Goal: Task Accomplishment & Management: Complete application form

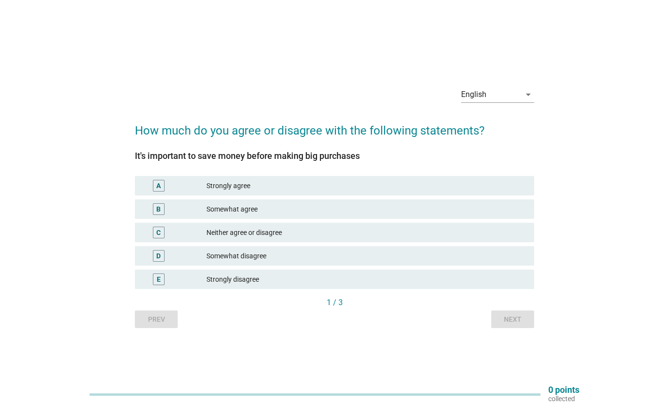
click at [255, 191] on div "Strongly agree" at bounding box center [367, 186] width 320 height 12
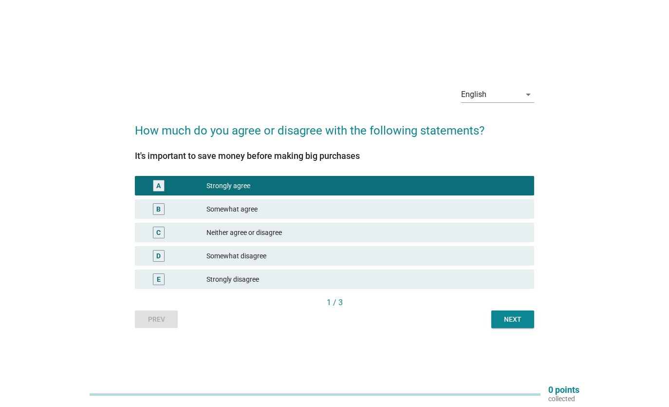
click at [528, 322] on button "Next" at bounding box center [513, 319] width 43 height 18
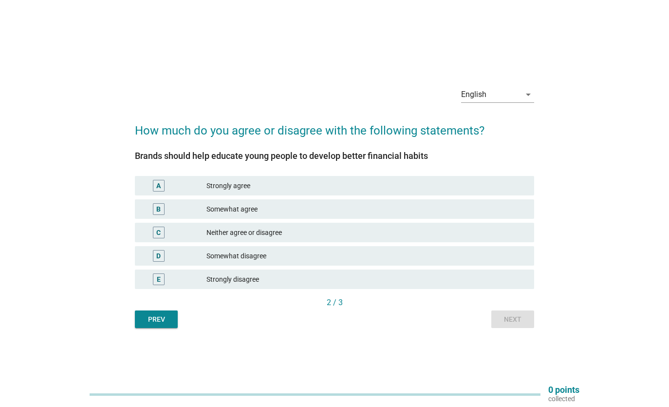
click at [266, 186] on div "Strongly agree" at bounding box center [367, 186] width 320 height 12
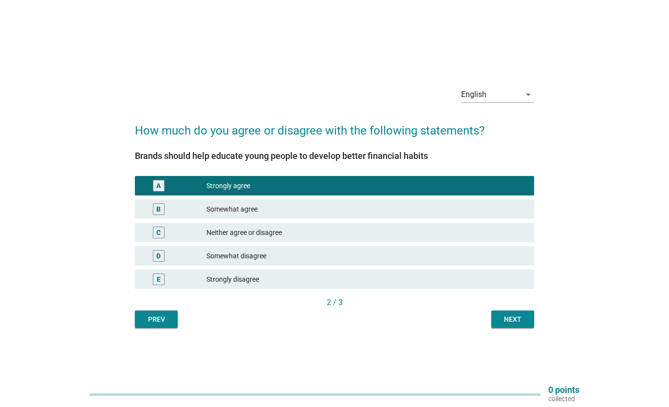
click at [529, 320] on button "Next" at bounding box center [513, 319] width 43 height 18
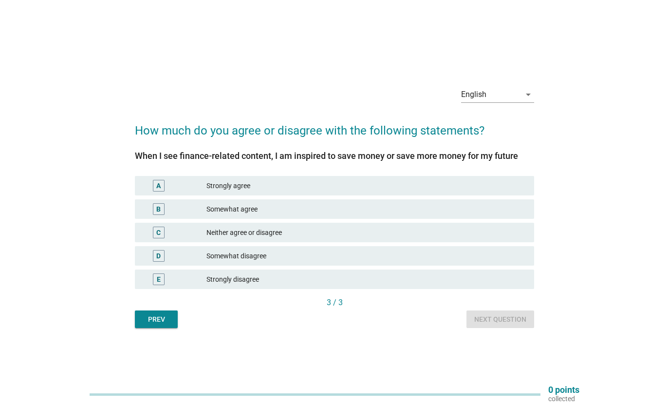
click at [272, 210] on div "Somewhat agree" at bounding box center [367, 209] width 320 height 12
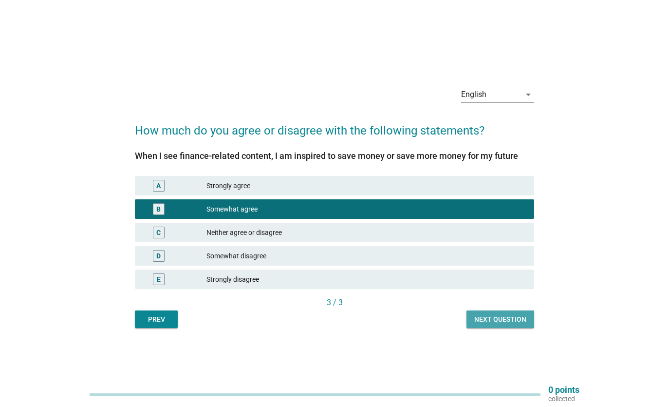
click at [501, 320] on div "Next question" at bounding box center [501, 319] width 52 height 10
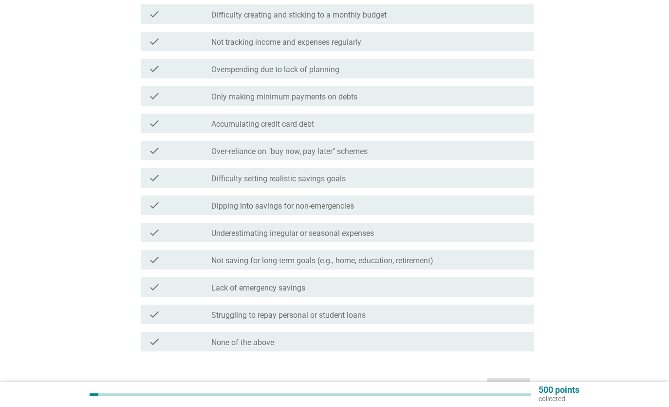
scroll to position [147, 0]
click at [242, 288] on label "Lack of emergency savings" at bounding box center [258, 288] width 94 height 10
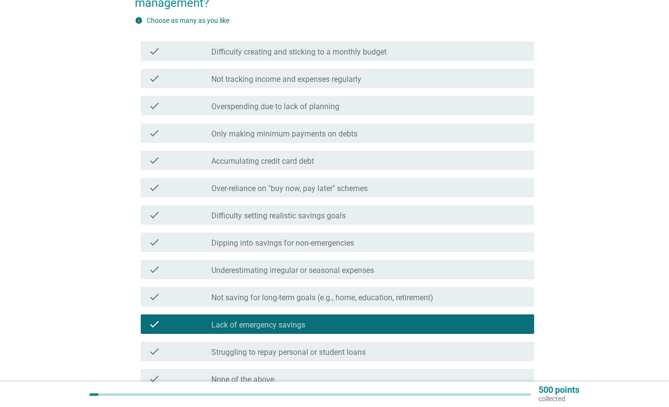
scroll to position [110, 0]
click at [372, 49] on label "Difficulty creating and sticking to a monthly budget" at bounding box center [298, 52] width 175 height 10
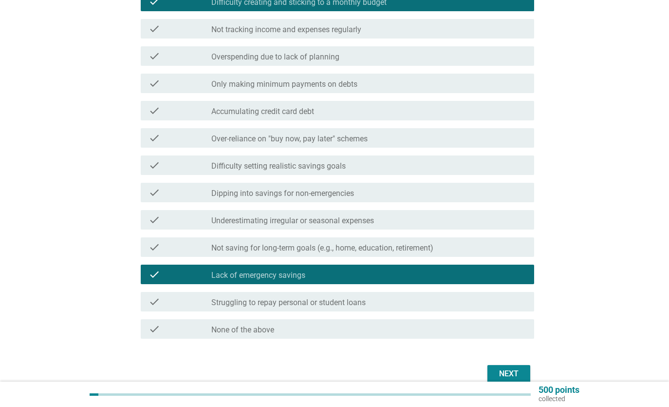
scroll to position [208, 0]
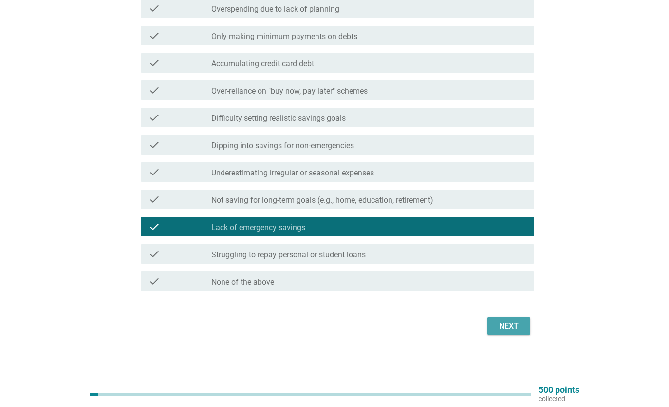
click at [523, 328] on button "Next" at bounding box center [509, 326] width 43 height 18
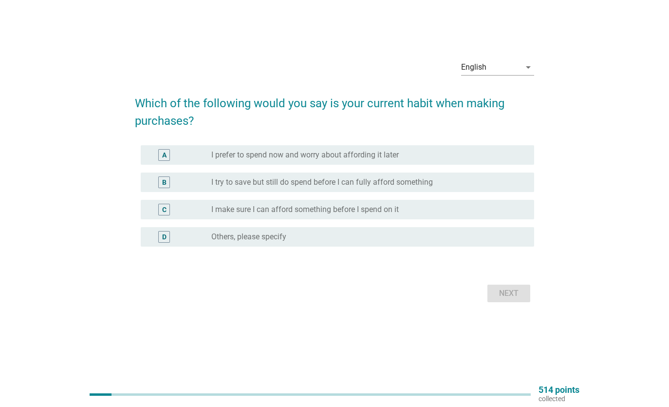
scroll to position [0, 0]
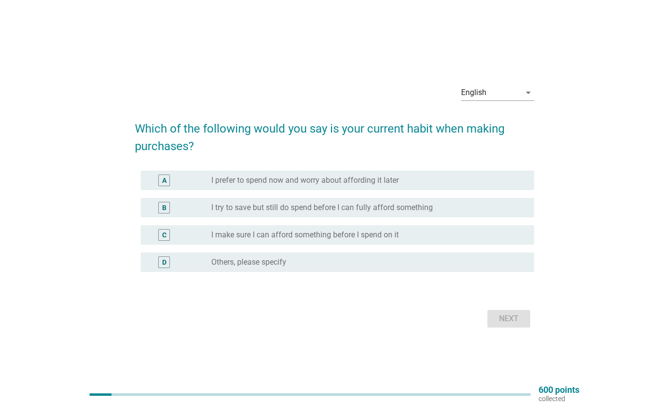
click at [434, 209] on div "radio_button_unchecked I try to save but still do spend before I can fully affo…" at bounding box center [364, 208] width 307 height 10
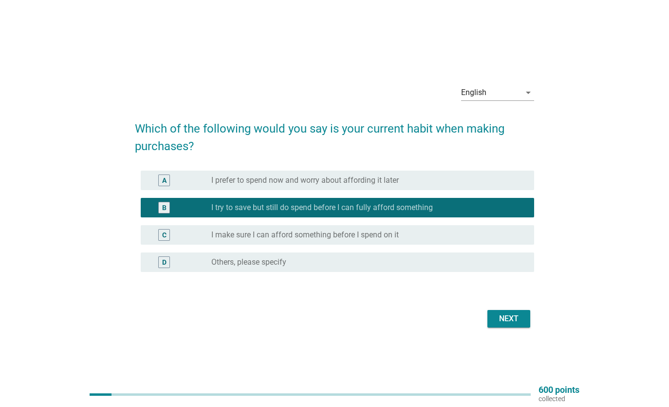
click at [513, 321] on div "Next" at bounding box center [508, 319] width 27 height 12
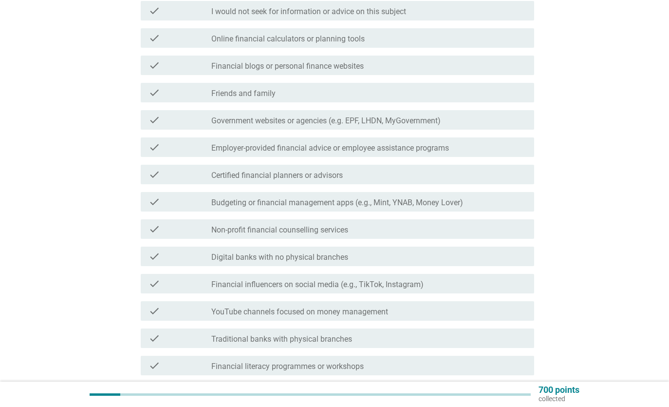
scroll to position [180, 0]
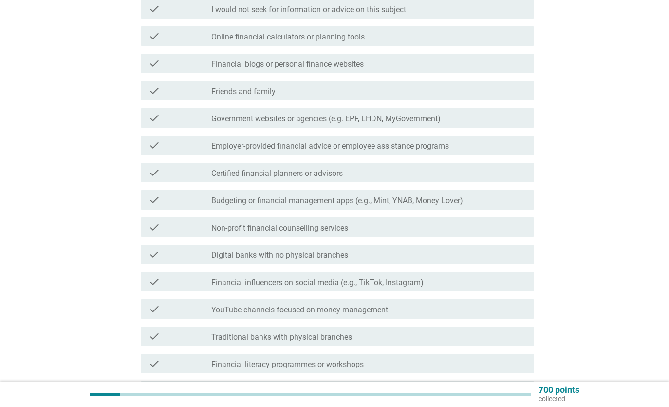
click at [256, 64] on label "Financial blogs or personal finance websites" at bounding box center [287, 64] width 152 height 10
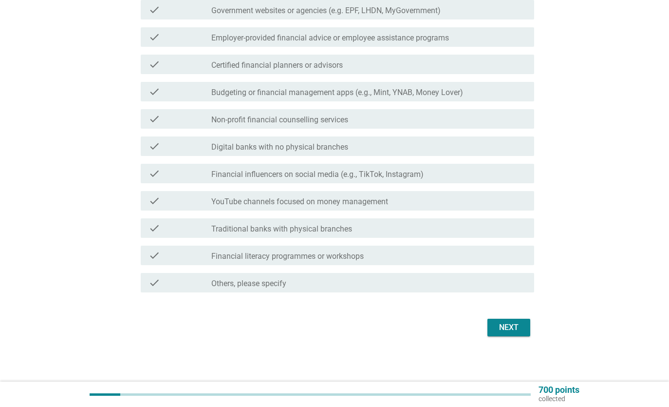
scroll to position [289, 0]
click at [399, 199] on div "check_box_outline_blank YouTube channels focused on money management" at bounding box center [368, 199] width 315 height 12
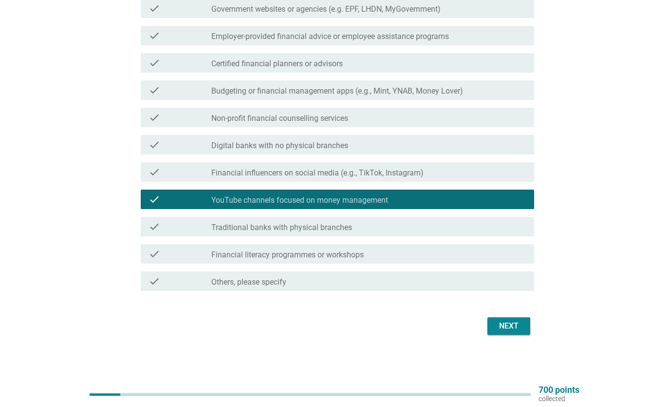
click at [518, 330] on div "Next" at bounding box center [508, 326] width 27 height 12
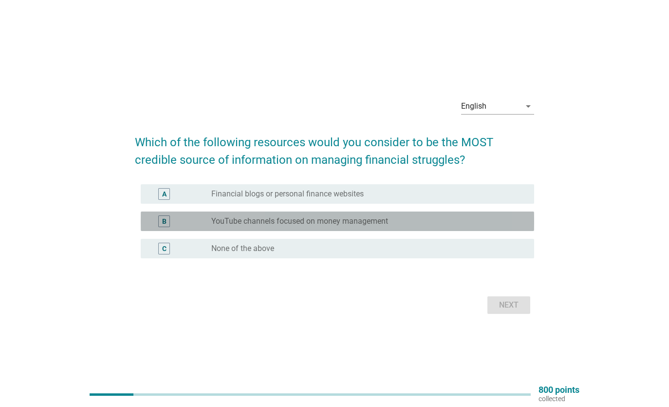
click at [311, 221] on label "YouTube channels focused on money management" at bounding box center [299, 221] width 177 height 10
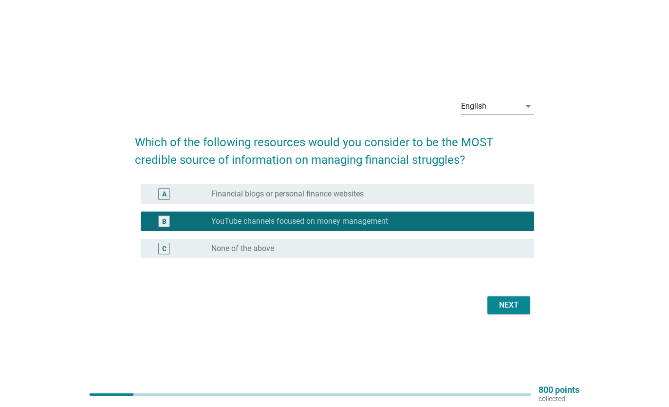
click at [515, 301] on div "Next" at bounding box center [508, 305] width 27 height 12
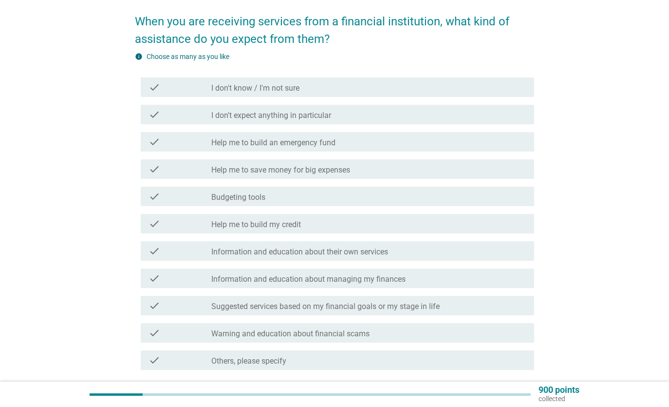
scroll to position [75, 0]
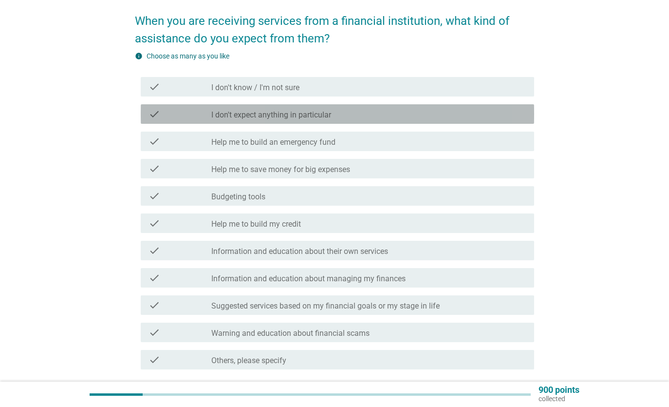
click at [365, 119] on div "check_box_outline_blank I don't expect anything in particular" at bounding box center [368, 114] width 315 height 12
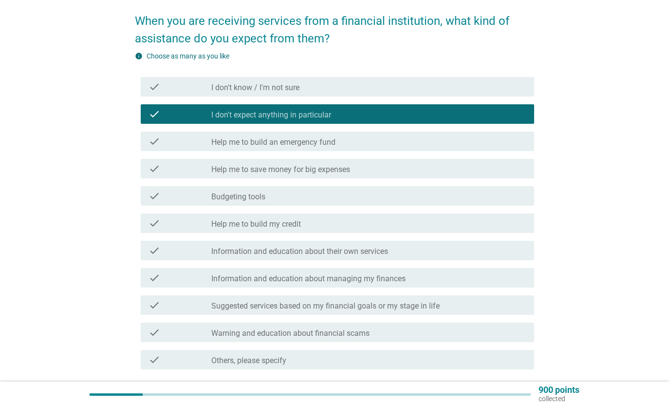
scroll to position [153, 0]
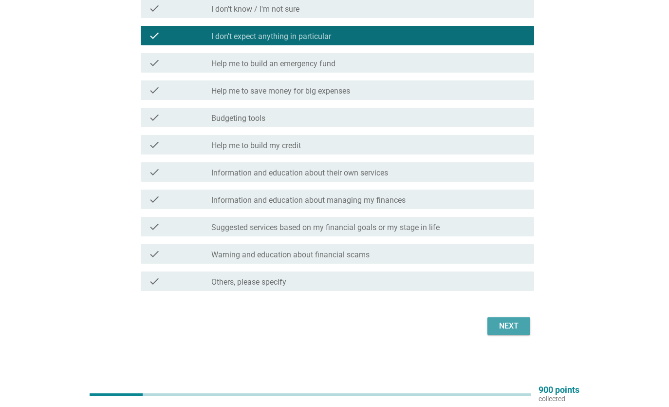
click at [513, 322] on div "Next" at bounding box center [508, 326] width 27 height 12
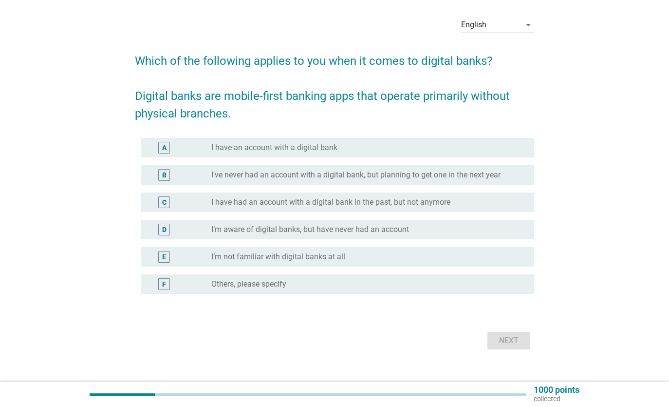
scroll to position [36, 0]
click at [226, 147] on label "I have an account with a digital bank" at bounding box center [274, 147] width 126 height 10
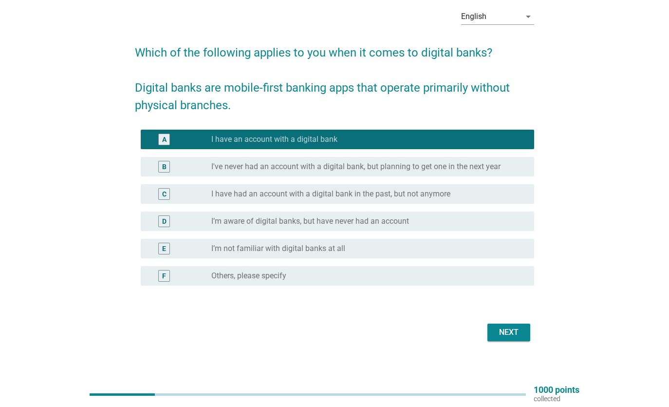
scroll to position [49, 0]
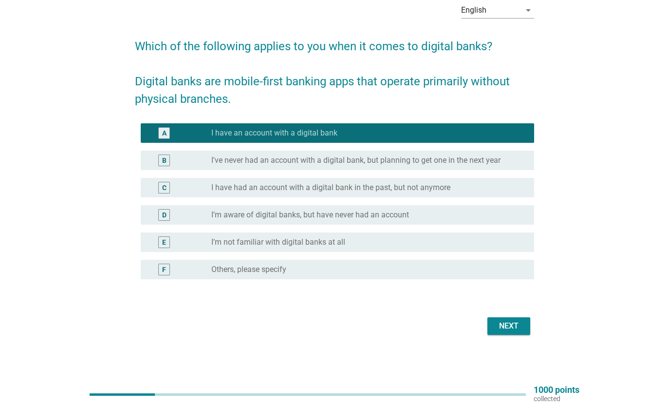
click at [506, 326] on div "Next" at bounding box center [508, 326] width 27 height 12
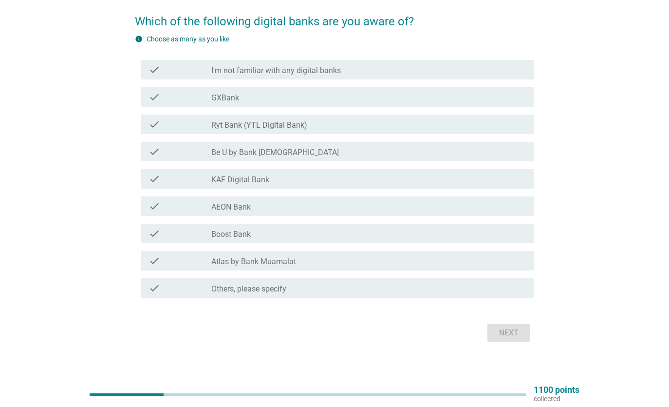
scroll to position [64, 0]
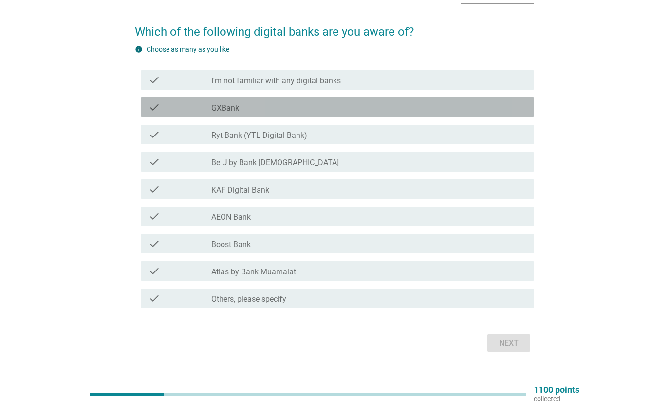
click at [269, 103] on div "check_box_outline_blank GXBank" at bounding box center [368, 107] width 315 height 12
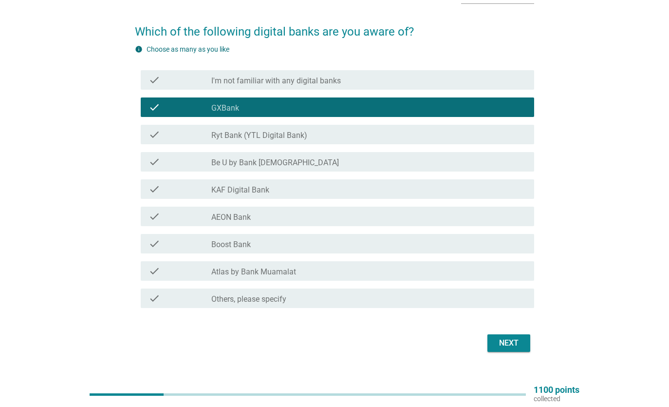
click at [272, 135] on label "Ryt Bank (YTL Digital Bank)" at bounding box center [259, 136] width 96 height 10
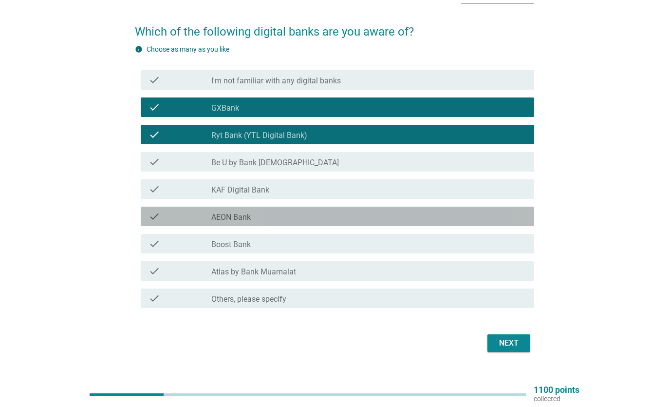
click at [271, 216] on div "check_box_outline_blank AEON Bank" at bounding box center [368, 216] width 315 height 12
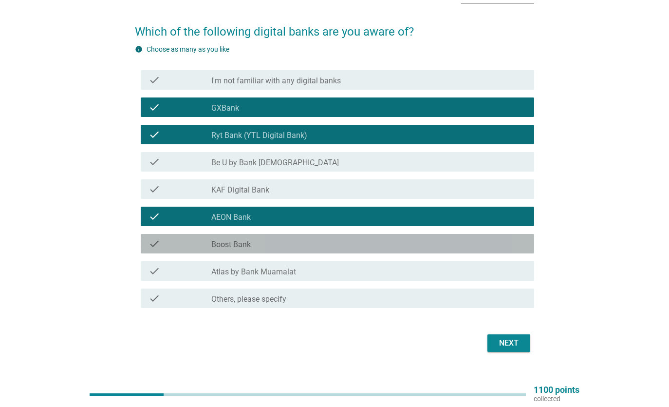
click at [280, 246] on div "check_box_outline_blank Boost Bank" at bounding box center [368, 244] width 315 height 12
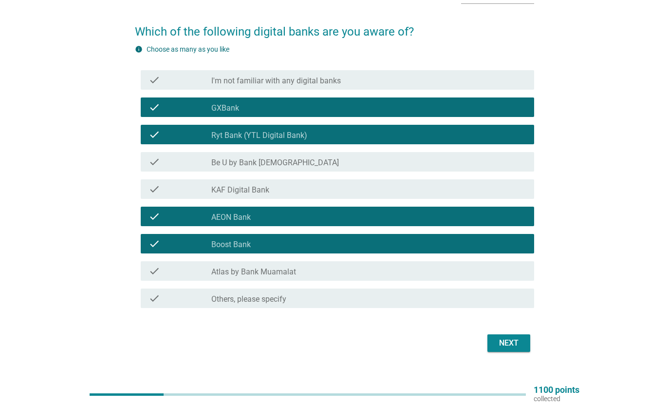
click at [512, 346] on div "Next" at bounding box center [508, 343] width 27 height 12
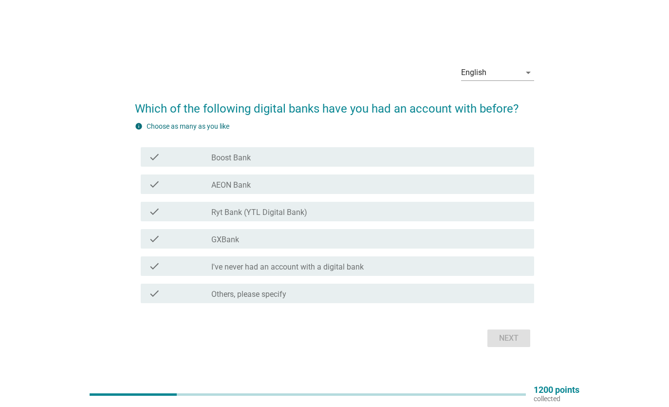
click at [298, 157] on div "check_box_outline_blank Boost Bank" at bounding box center [368, 157] width 315 height 12
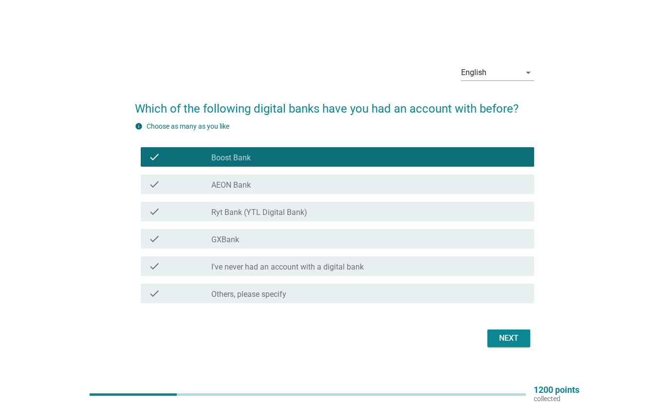
click at [297, 186] on div "check_box_outline_blank AEON Bank" at bounding box center [368, 184] width 315 height 12
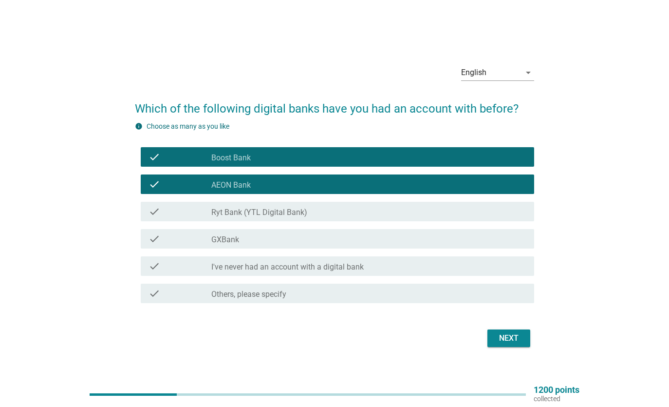
click at [298, 239] on div "check_box_outline_blank GXBank" at bounding box center [368, 239] width 315 height 12
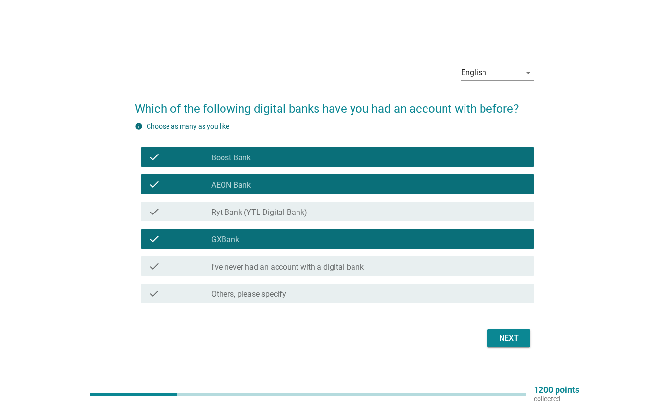
click at [515, 337] on div "Next" at bounding box center [508, 338] width 27 height 12
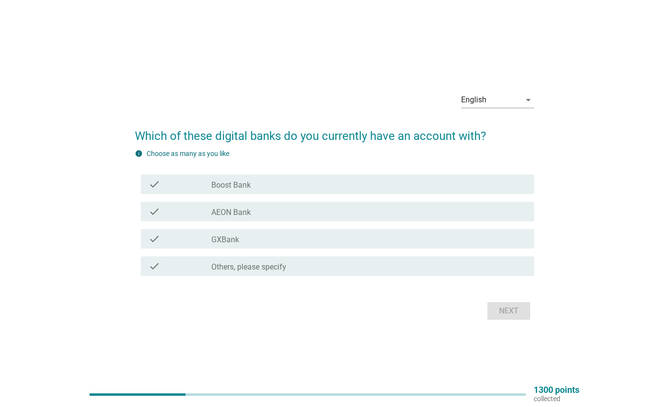
click at [254, 183] on div "check_box_outline_blank Boost Bank" at bounding box center [368, 184] width 315 height 12
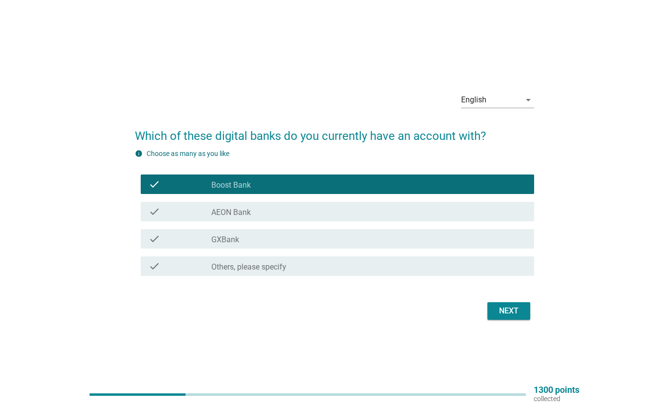
click at [254, 188] on div "check_box_outline_blank Boost Bank" at bounding box center [368, 184] width 315 height 12
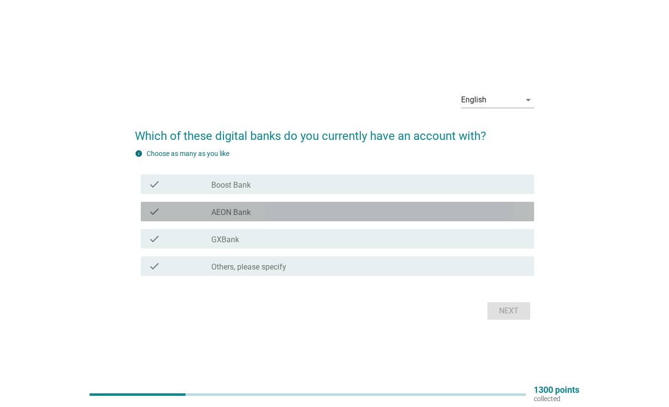
click at [249, 209] on label "AEON Bank" at bounding box center [230, 213] width 39 height 10
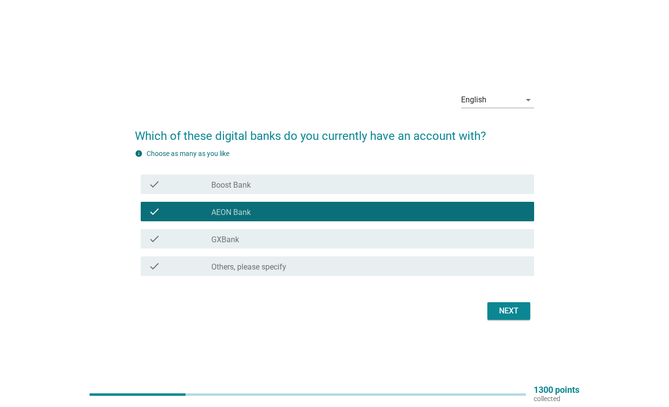
click at [250, 234] on div "check_box GXBank" at bounding box center [368, 239] width 315 height 12
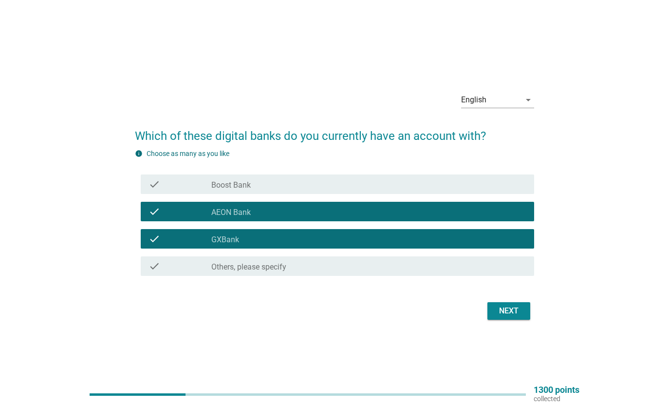
click at [522, 307] on div "Next" at bounding box center [508, 311] width 27 height 12
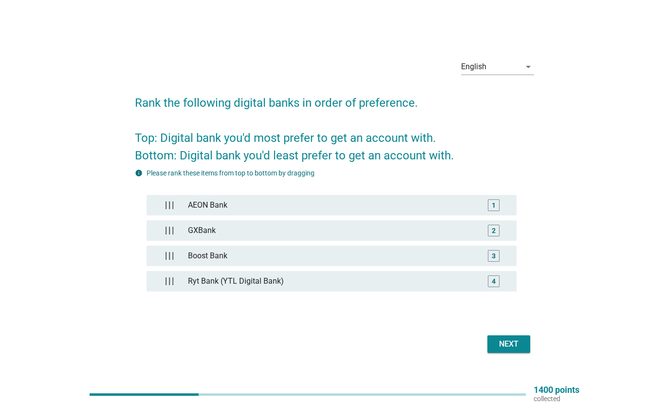
click at [511, 347] on div "Next" at bounding box center [508, 344] width 27 height 12
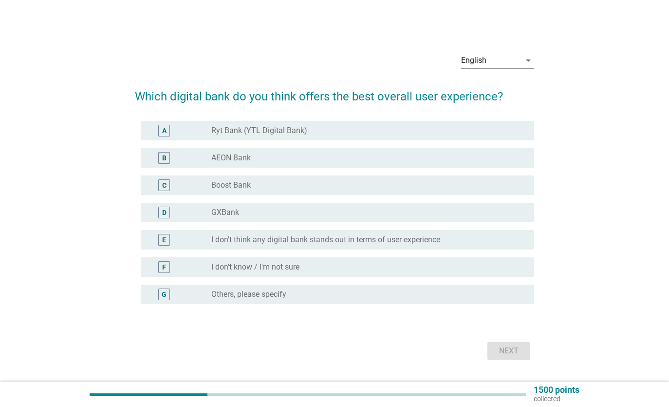
click at [242, 204] on div "D radio_button_unchecked GXBank" at bounding box center [338, 212] width 394 height 19
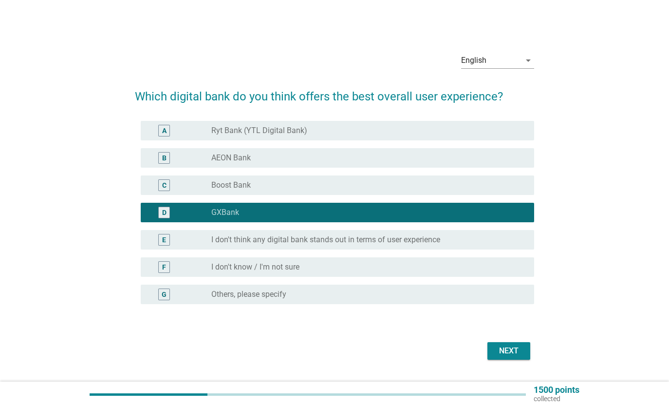
click at [517, 351] on div "Next" at bounding box center [508, 351] width 27 height 12
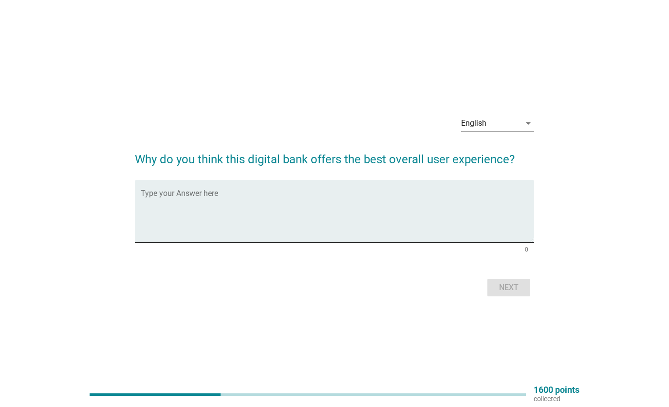
click at [220, 184] on div "Type your Answer here" at bounding box center [338, 211] width 394 height 63
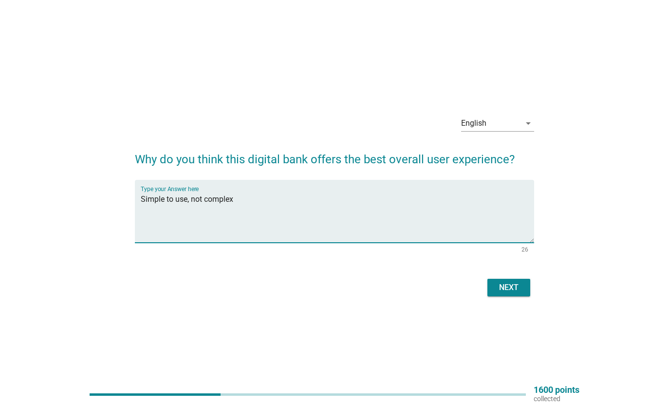
type textarea "Simple to use, not complex"
click at [513, 289] on div "Next" at bounding box center [508, 288] width 27 height 12
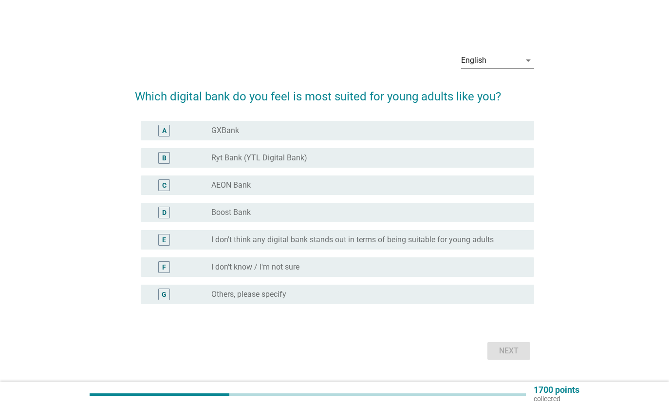
click at [273, 133] on div "radio_button_unchecked GXBank" at bounding box center [364, 131] width 307 height 10
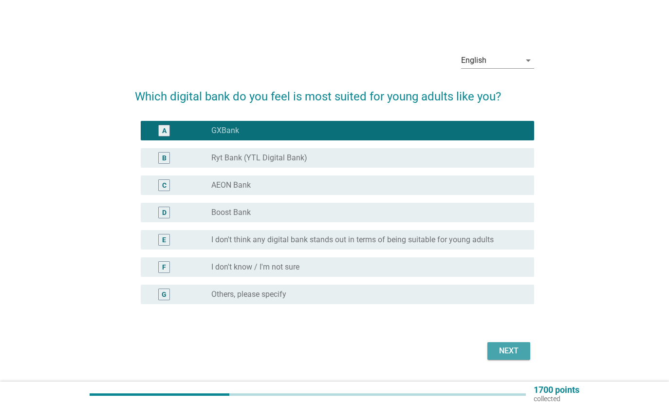
click at [518, 349] on div "Next" at bounding box center [508, 351] width 27 height 12
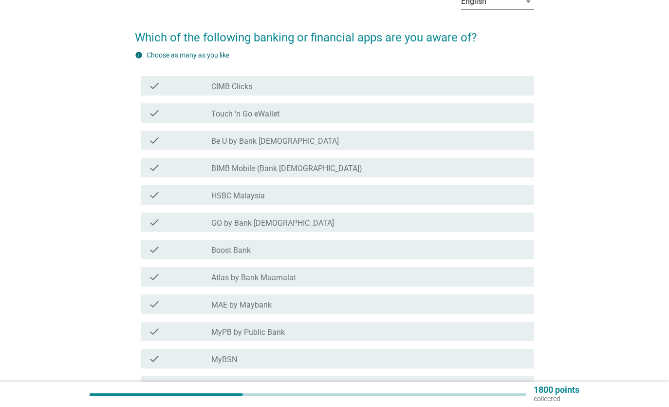
scroll to position [68, 0]
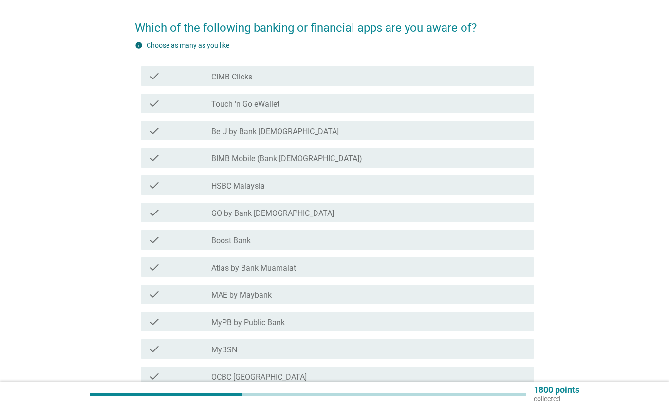
click at [285, 79] on div "check_box_outline_blank CIMB Clicks" at bounding box center [368, 76] width 315 height 12
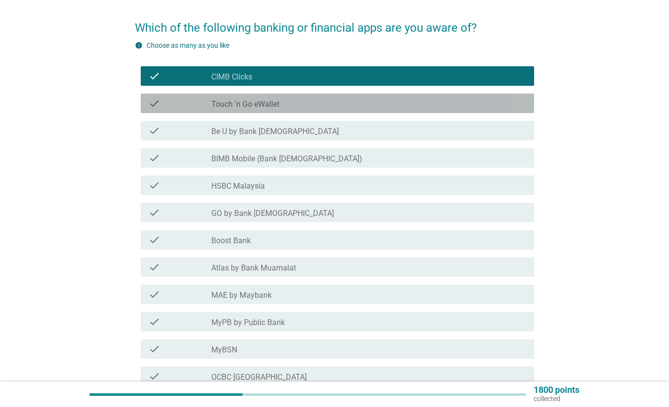
click at [290, 107] on div "check_box_outline_blank Touch 'n Go eWallet" at bounding box center [368, 103] width 315 height 12
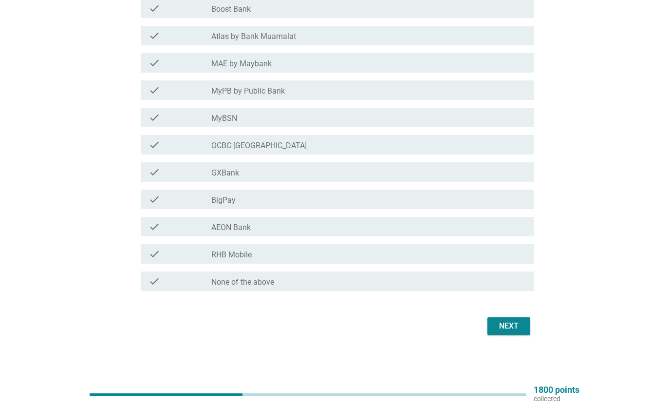
scroll to position [222, 0]
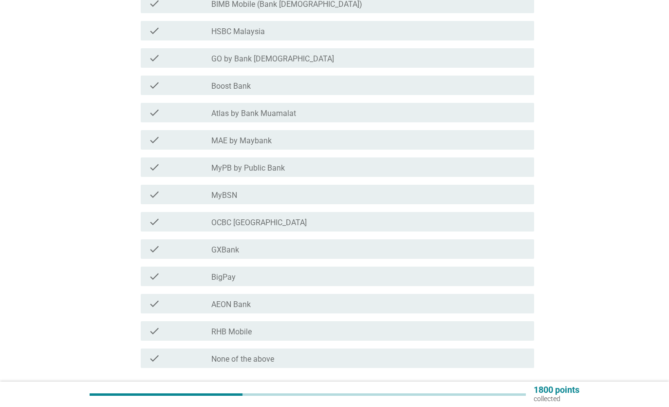
click at [276, 36] on div "check_box_outline_blank HSBC Malaysia" at bounding box center [368, 31] width 315 height 12
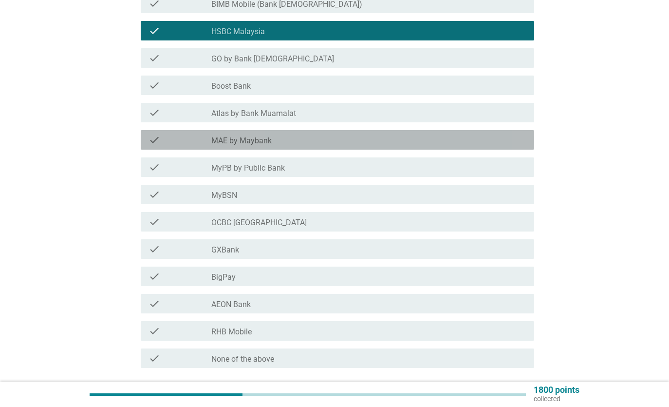
click at [282, 141] on div "check_box_outline_blank MAE by Maybank" at bounding box center [368, 140] width 315 height 12
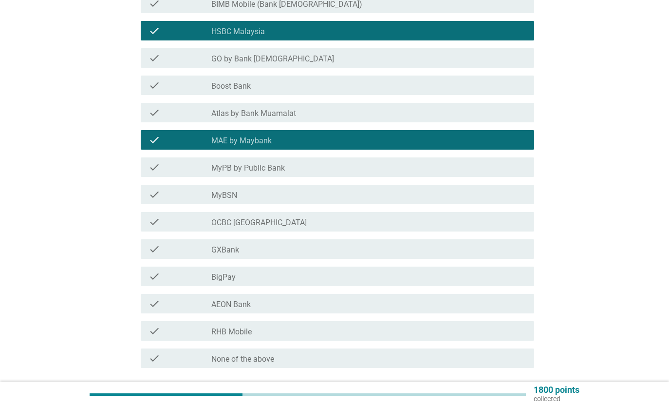
click at [288, 248] on div "check_box_outline_blank GXBank" at bounding box center [368, 249] width 315 height 12
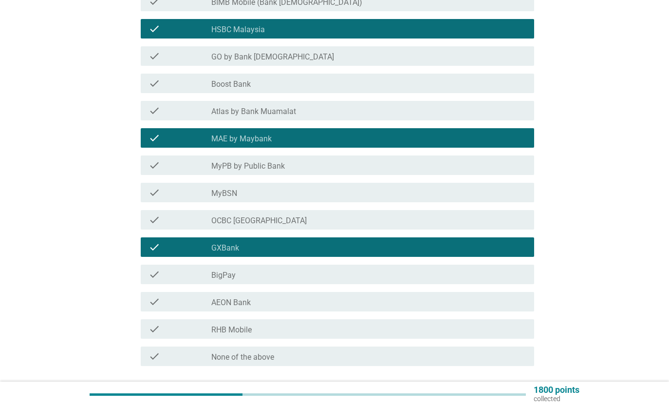
click at [294, 303] on div "check_box_outline_blank AEON Bank" at bounding box center [368, 302] width 315 height 12
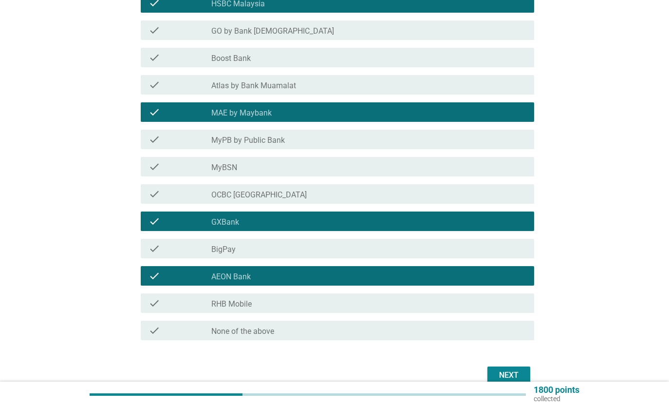
scroll to position [299, 0]
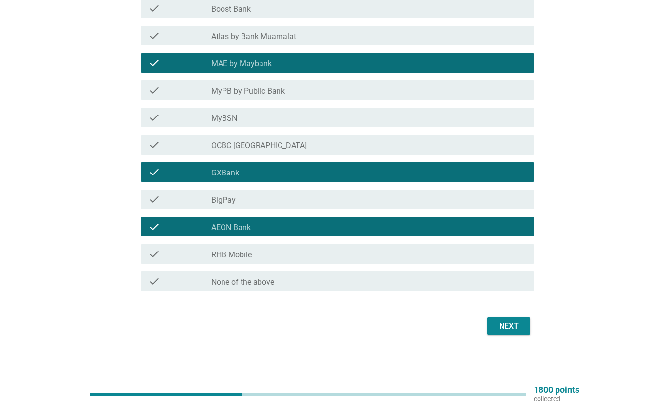
click at [359, 256] on div "check_box_outline_blank RHB Mobile" at bounding box center [368, 254] width 315 height 12
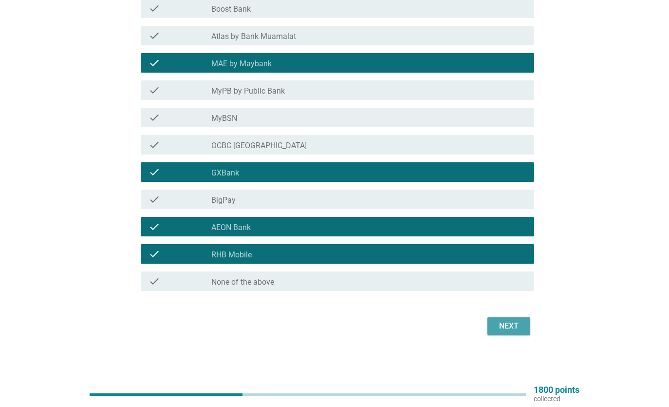
click at [502, 324] on div "Next" at bounding box center [508, 326] width 27 height 12
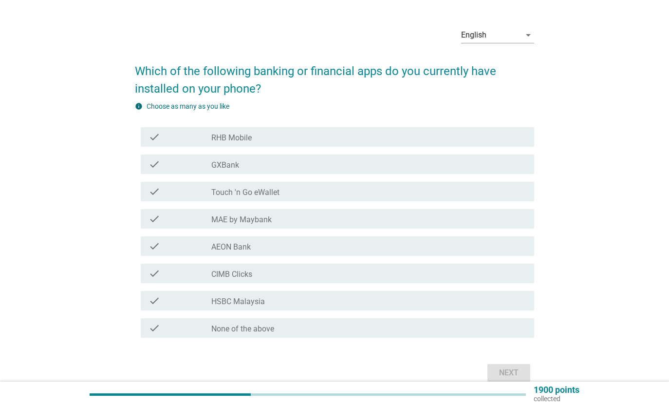
scroll to position [71, 0]
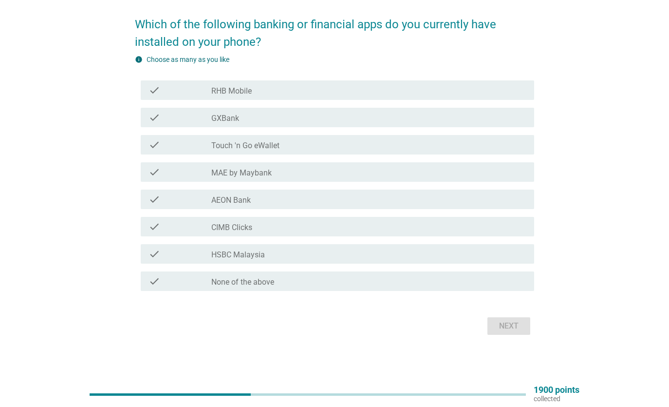
click at [264, 90] on div "check_box_outline_blank RHB Mobile" at bounding box center [368, 90] width 315 height 12
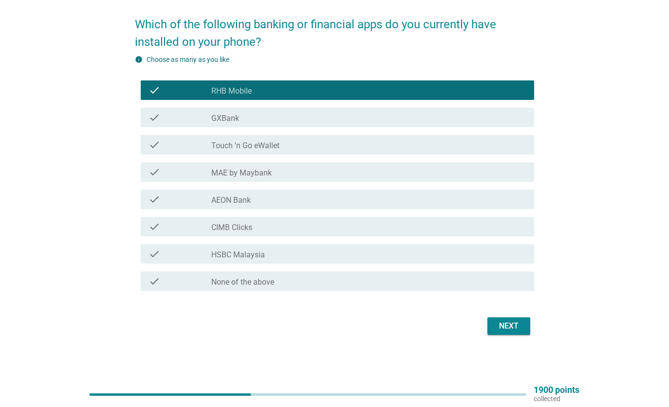
click at [265, 115] on div "check_box_outline_blank GXBank" at bounding box center [368, 118] width 315 height 12
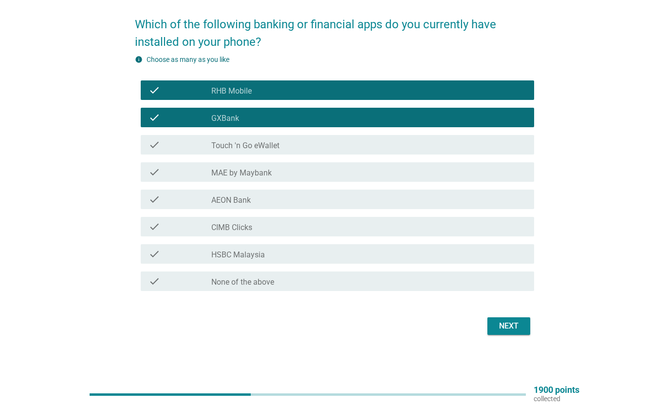
click at [271, 147] on label "Touch 'n Go eWallet" at bounding box center [245, 146] width 68 height 10
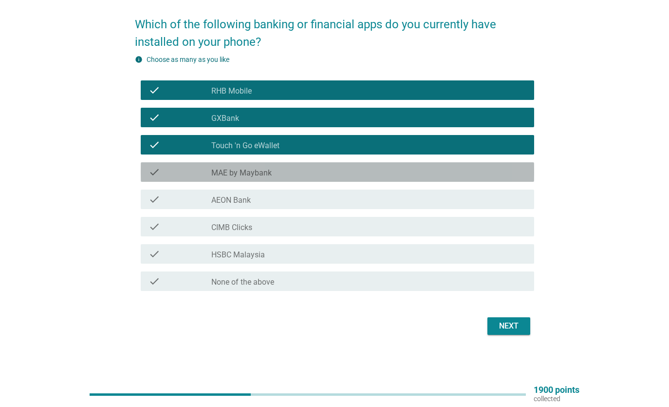
click at [270, 172] on label "MAE by Maybank" at bounding box center [241, 173] width 60 height 10
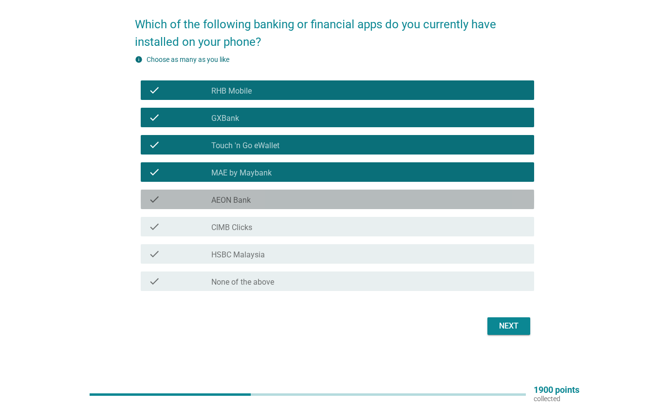
click at [267, 207] on div "check check_box_outline_blank AEON Bank" at bounding box center [338, 199] width 394 height 19
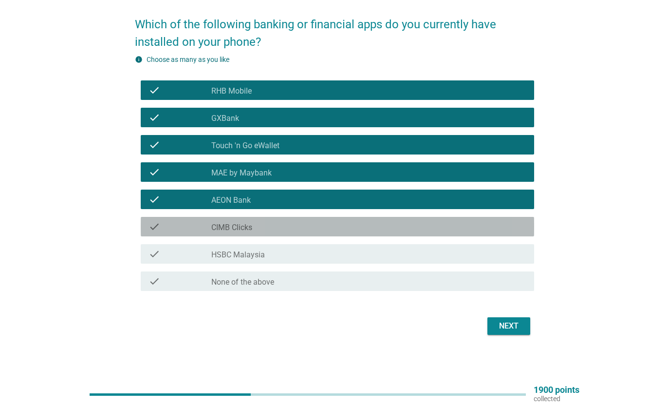
click at [268, 224] on div "check_box_outline_blank CIMB Clicks" at bounding box center [368, 227] width 315 height 12
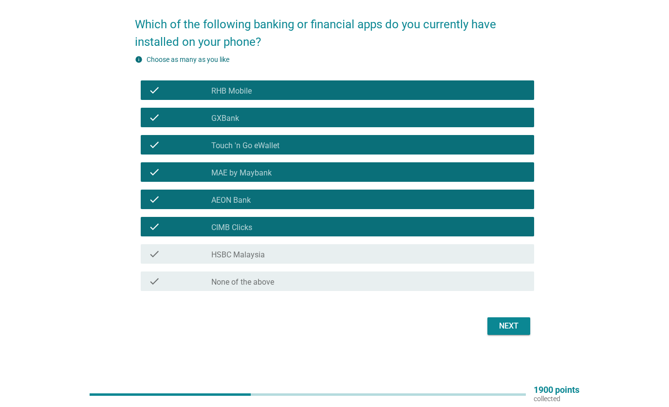
click at [274, 254] on div "check_box_outline_blank HSBC Malaysia" at bounding box center [368, 254] width 315 height 12
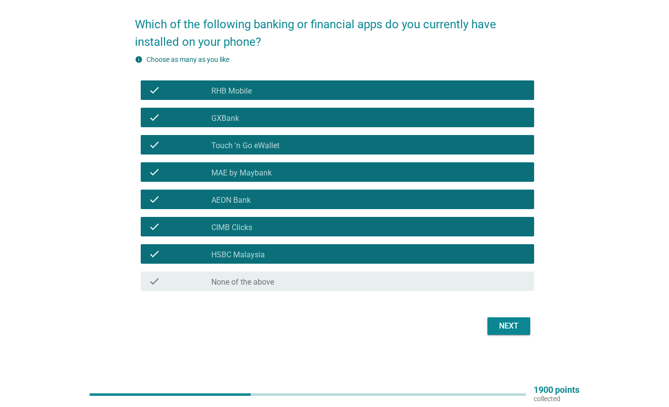
click at [516, 320] on div "Next" at bounding box center [508, 326] width 27 height 12
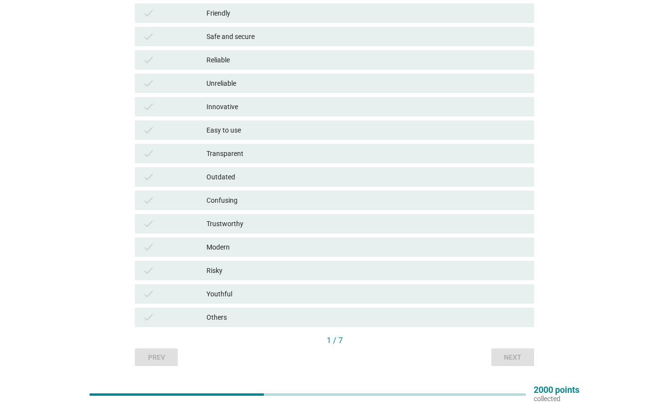
scroll to position [106, 0]
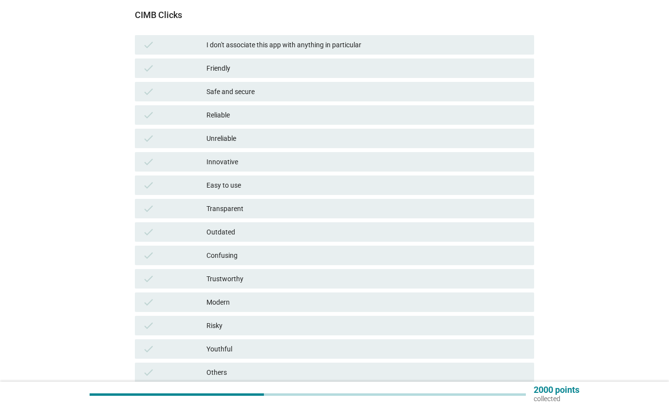
click at [250, 137] on div "Unreliable" at bounding box center [367, 139] width 320 height 12
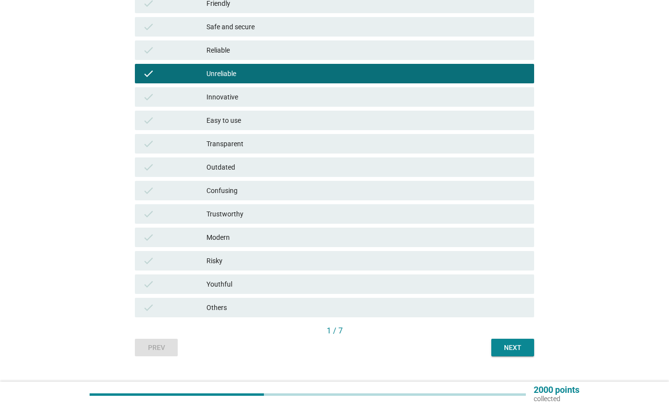
scroll to position [189, 0]
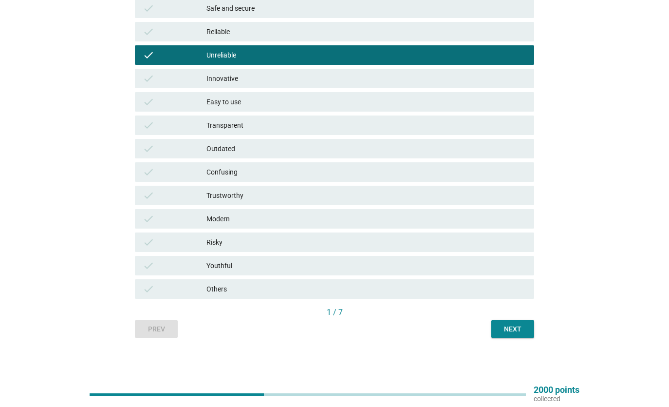
click at [521, 330] on div "Next" at bounding box center [512, 329] width 27 height 10
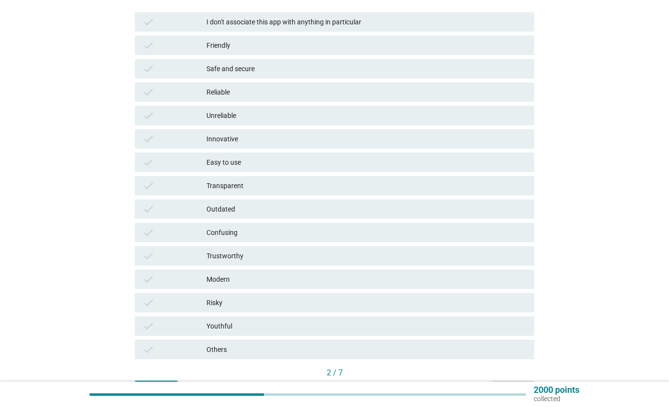
scroll to position [144, 0]
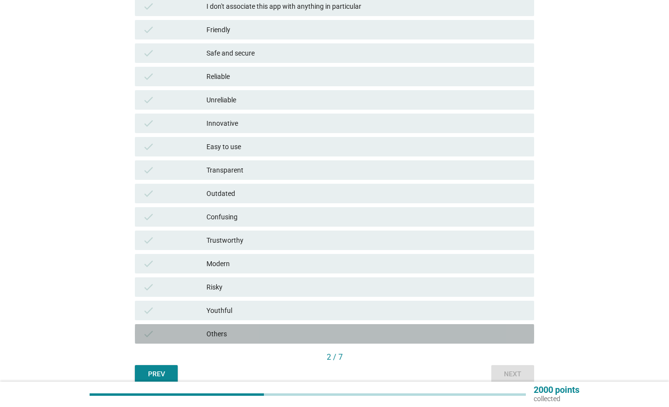
click at [259, 332] on div "Others" at bounding box center [367, 334] width 320 height 12
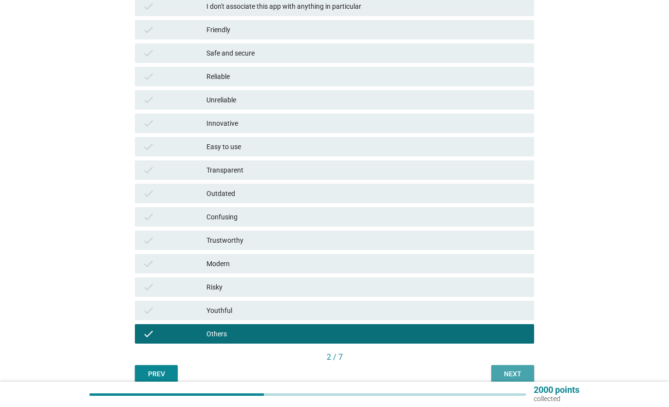
click at [515, 374] on div "Next" at bounding box center [512, 374] width 27 height 10
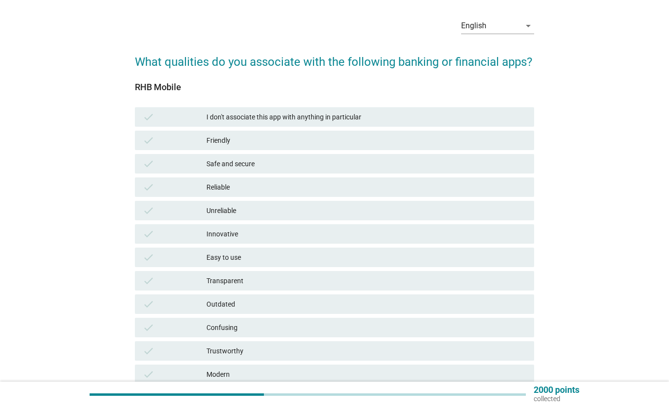
scroll to position [114, 0]
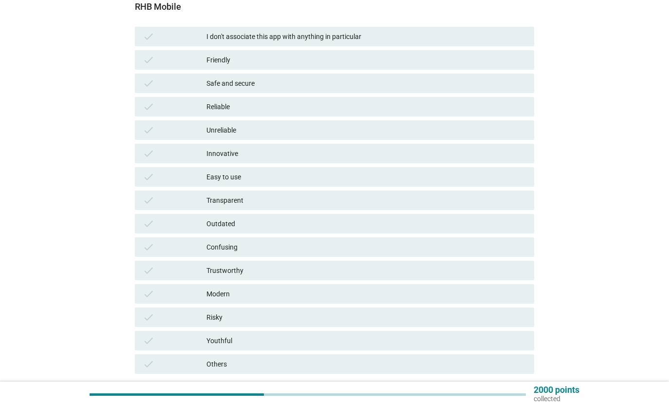
click at [253, 155] on div "Innovative" at bounding box center [367, 154] width 320 height 12
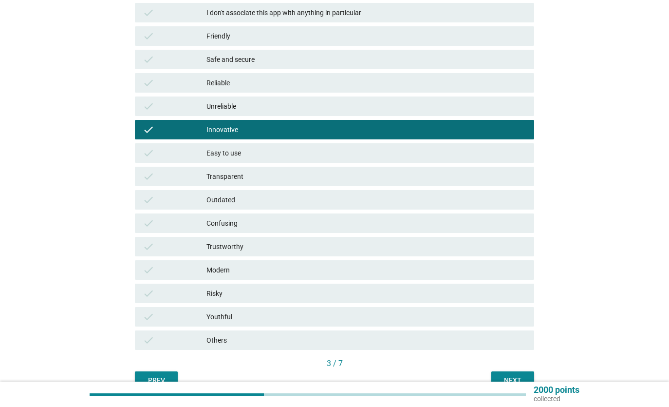
scroll to position [189, 0]
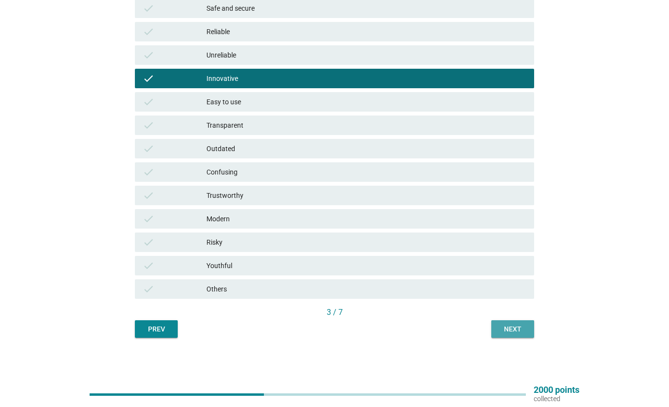
click at [521, 333] on div "Next" at bounding box center [512, 329] width 27 height 10
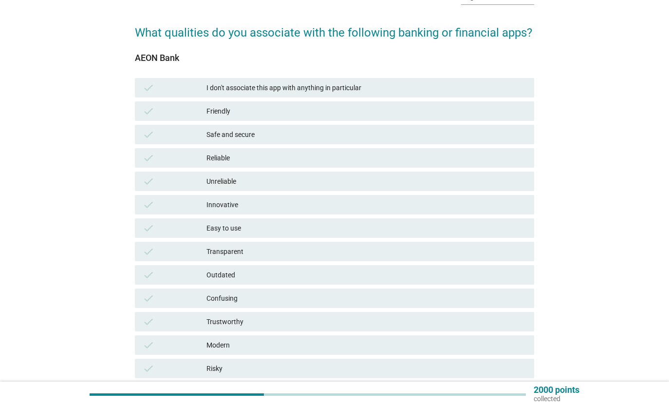
scroll to position [102, 0]
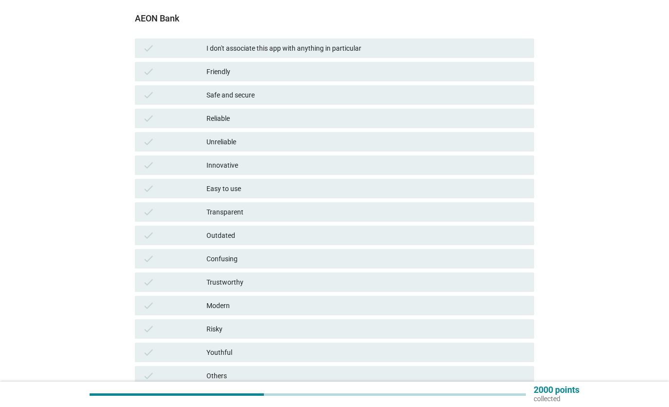
click at [258, 165] on div "Innovative" at bounding box center [367, 165] width 320 height 12
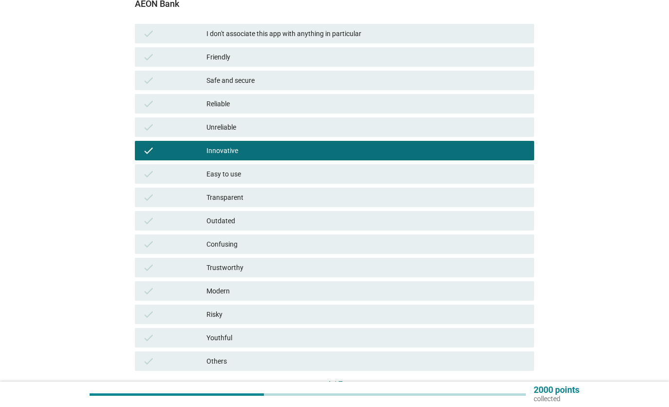
scroll to position [188, 0]
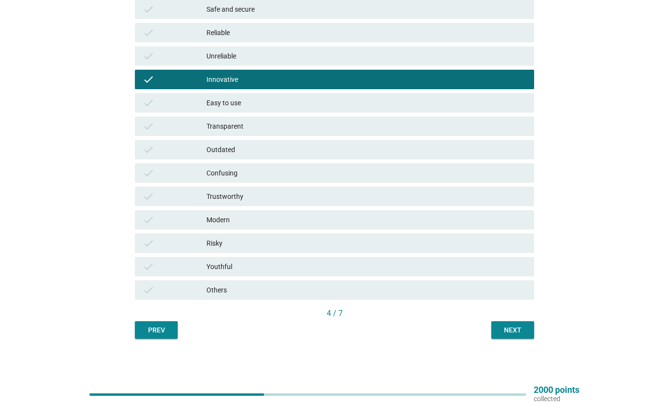
click at [324, 270] on div "Youthful" at bounding box center [367, 267] width 320 height 12
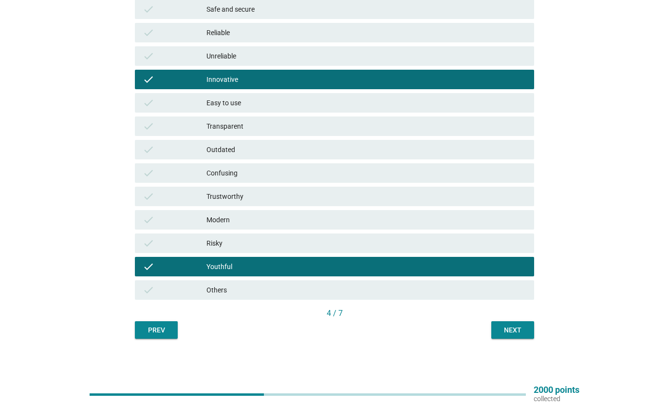
click at [513, 331] on div "Next" at bounding box center [512, 330] width 27 height 10
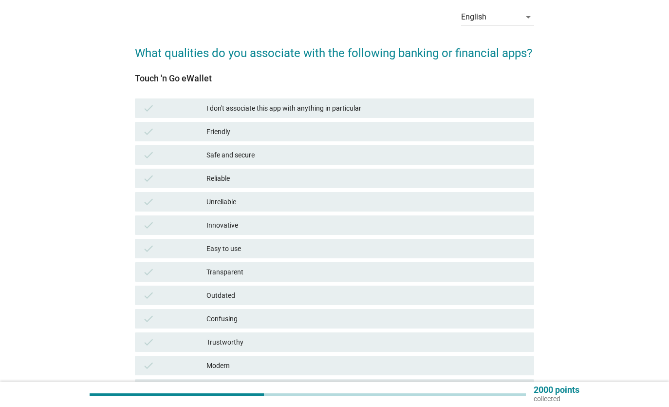
scroll to position [84, 0]
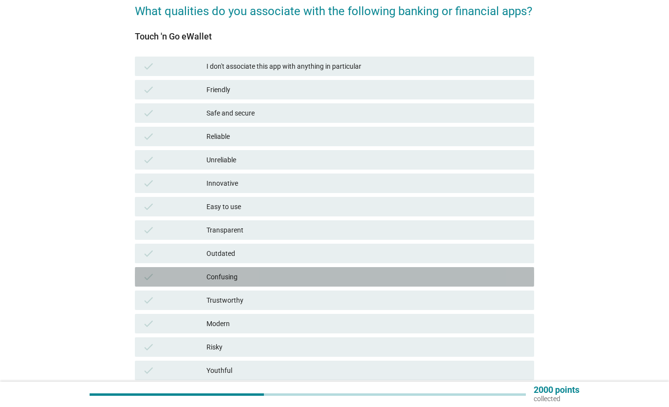
click at [263, 280] on div "Confusing" at bounding box center [367, 277] width 320 height 12
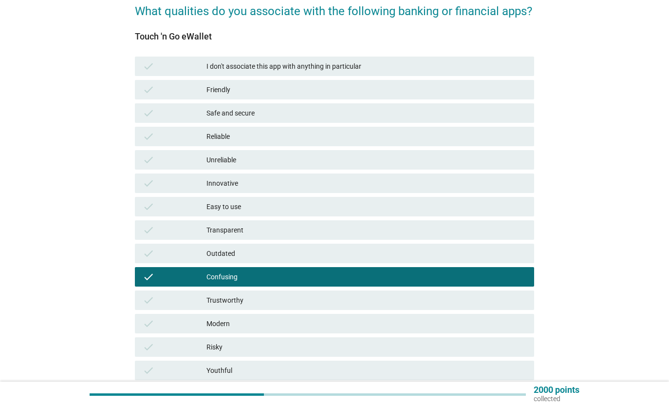
scroll to position [171, 0]
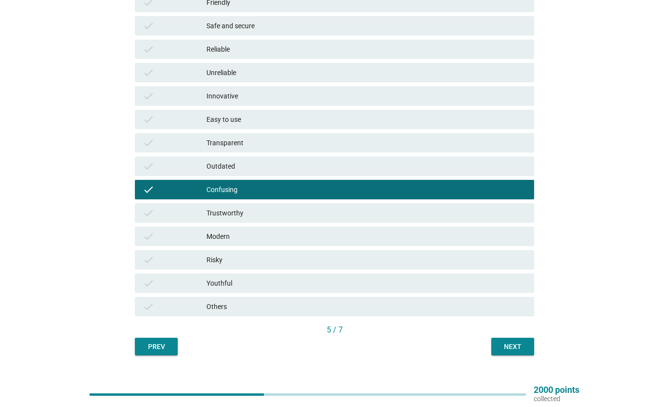
click at [506, 343] on div "Next" at bounding box center [512, 347] width 27 height 10
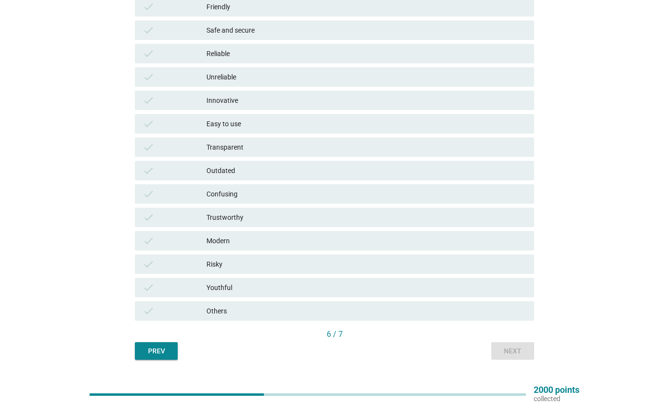
scroll to position [118, 0]
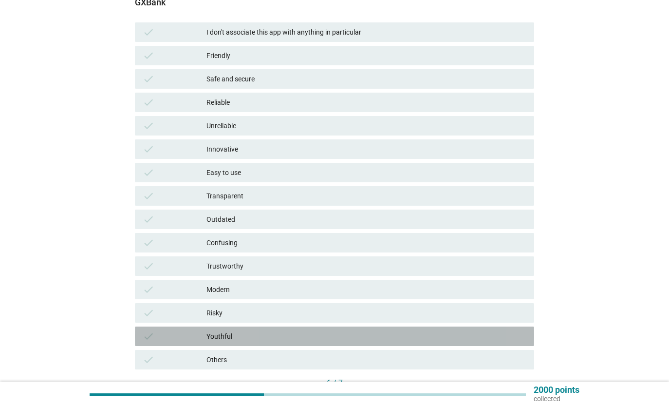
click at [250, 333] on div "Youthful" at bounding box center [367, 336] width 320 height 12
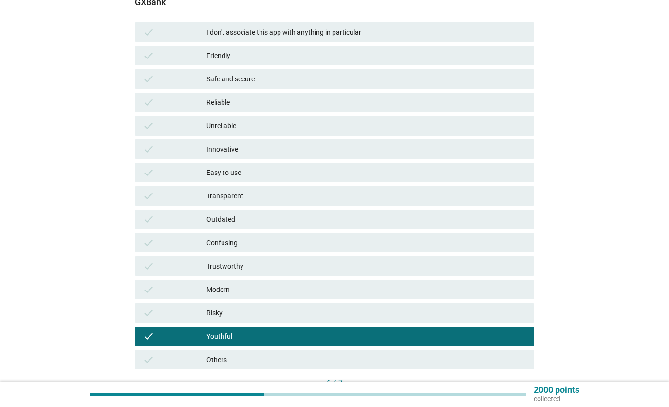
click at [266, 55] on div "Friendly" at bounding box center [367, 56] width 320 height 12
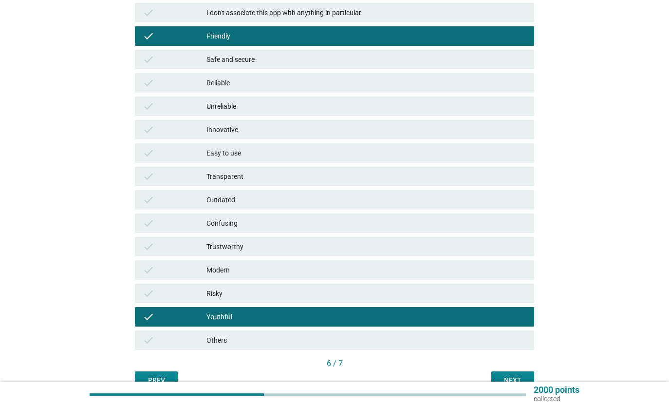
scroll to position [189, 0]
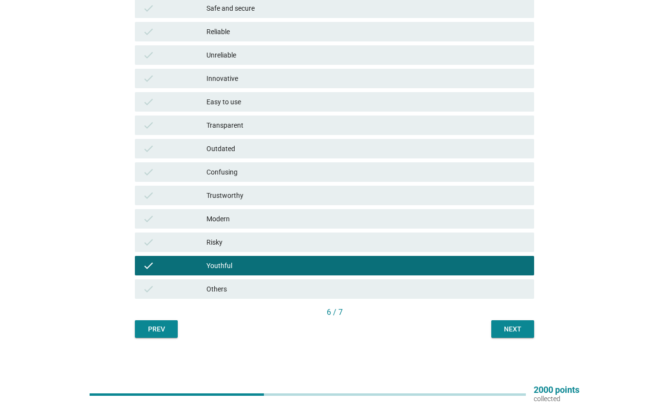
click at [524, 329] on div "Next" at bounding box center [512, 329] width 27 height 10
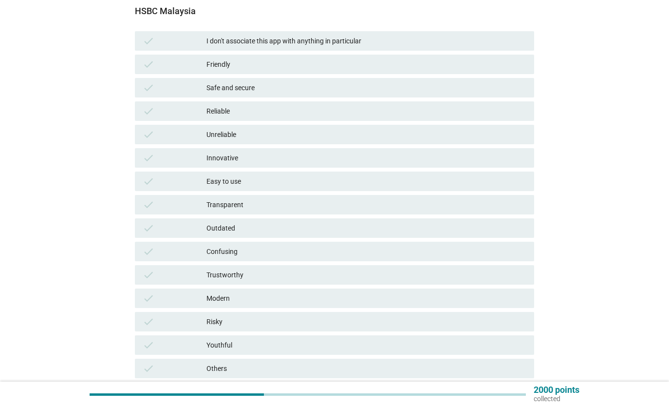
click at [266, 187] on div "check Easy to use" at bounding box center [334, 180] width 399 height 19
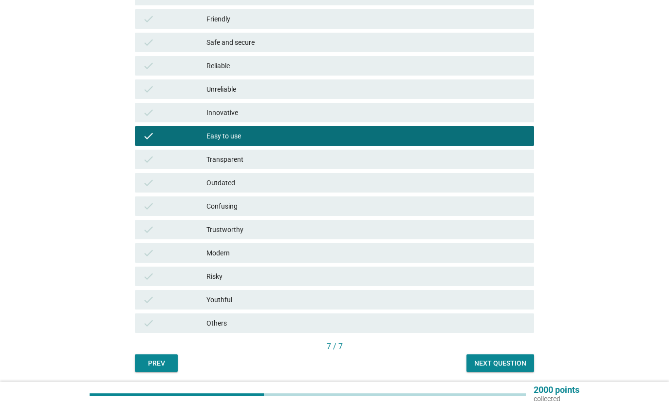
scroll to position [189, 0]
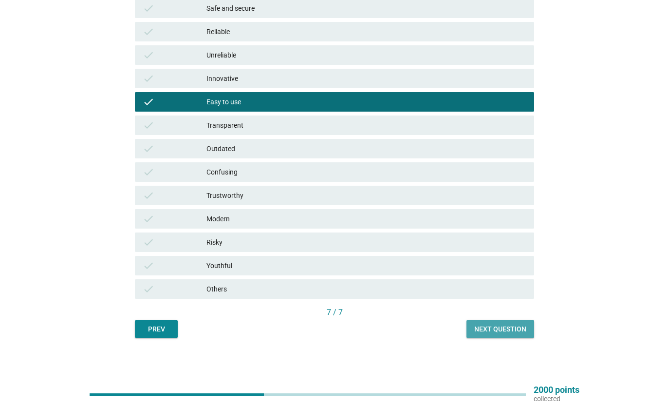
click at [515, 327] on div "Next question" at bounding box center [501, 329] width 52 height 10
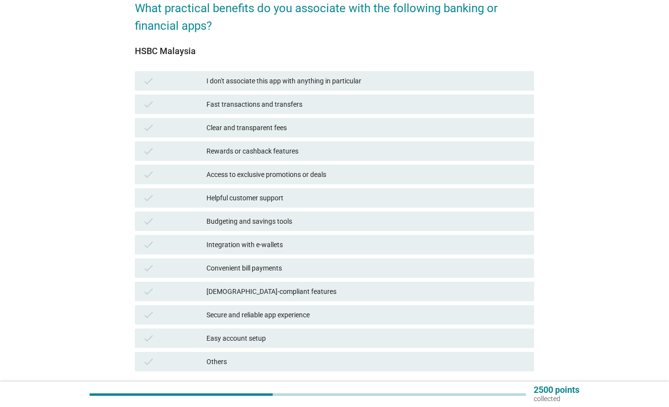
scroll to position [160, 0]
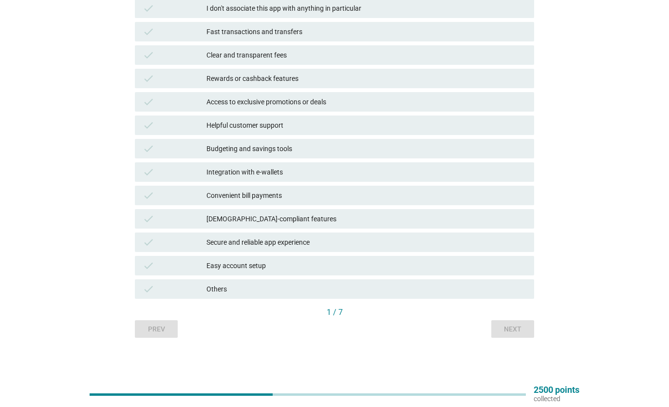
click at [268, 284] on div "Others" at bounding box center [367, 289] width 320 height 12
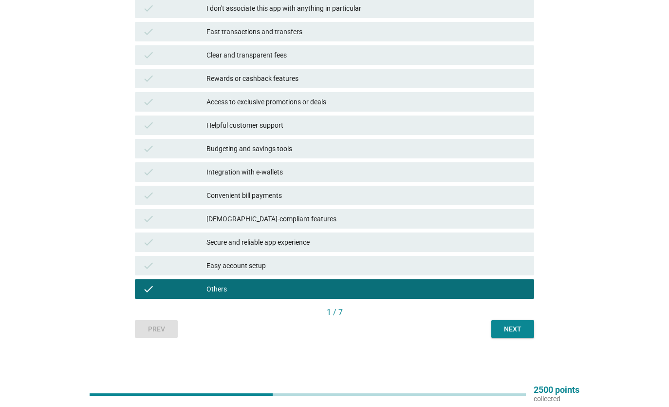
click at [517, 332] on div "Next" at bounding box center [512, 329] width 27 height 10
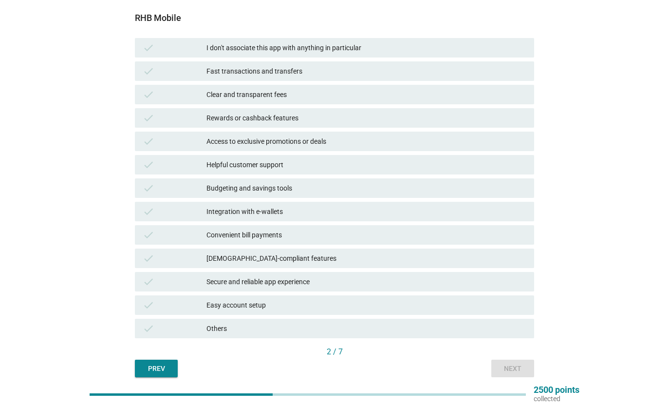
scroll to position [80, 0]
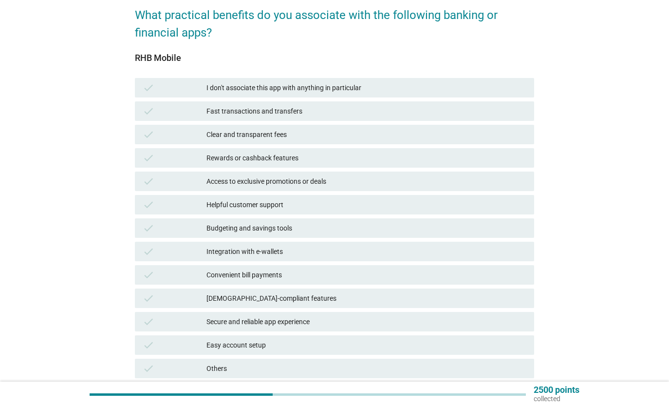
click at [282, 362] on div "Others" at bounding box center [367, 368] width 320 height 12
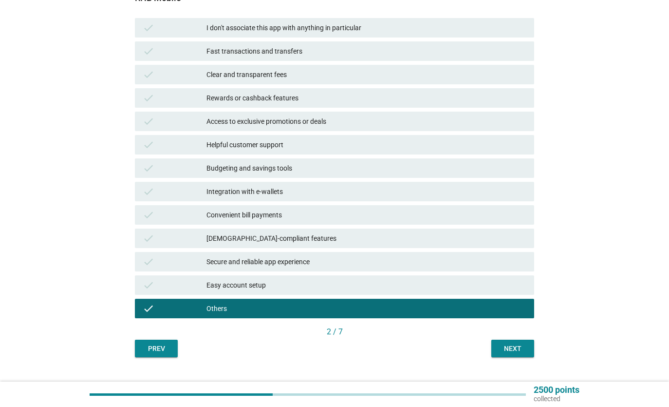
scroll to position [160, 0]
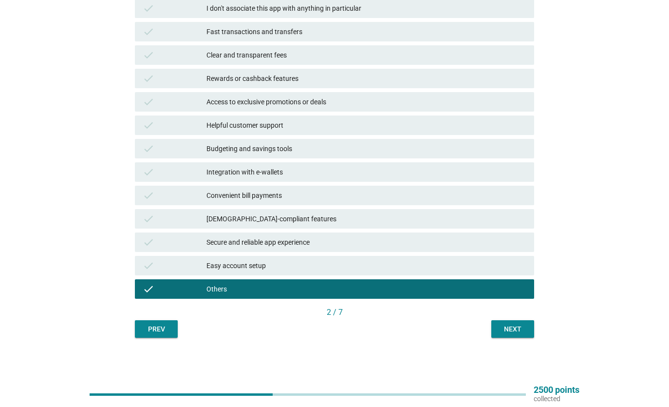
click at [515, 331] on div "Next" at bounding box center [512, 329] width 27 height 10
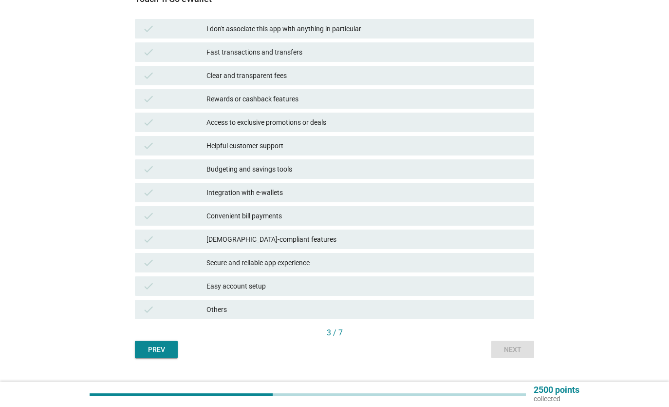
scroll to position [140, 0]
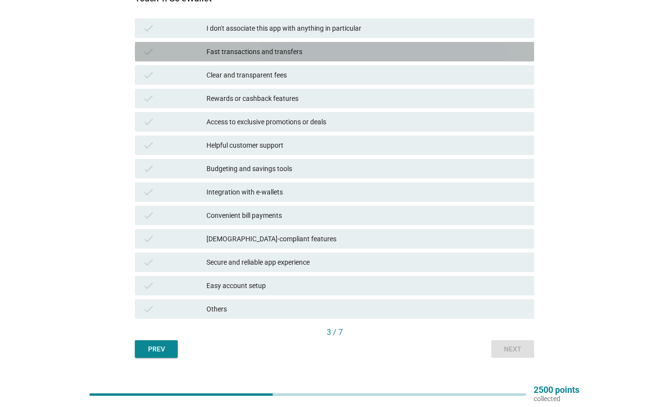
click at [289, 51] on div "Fast transactions and transfers" at bounding box center [367, 52] width 320 height 12
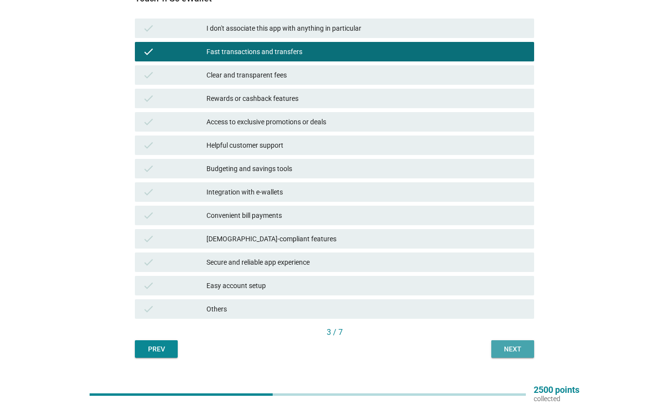
click at [509, 355] on button "Next" at bounding box center [513, 349] width 43 height 18
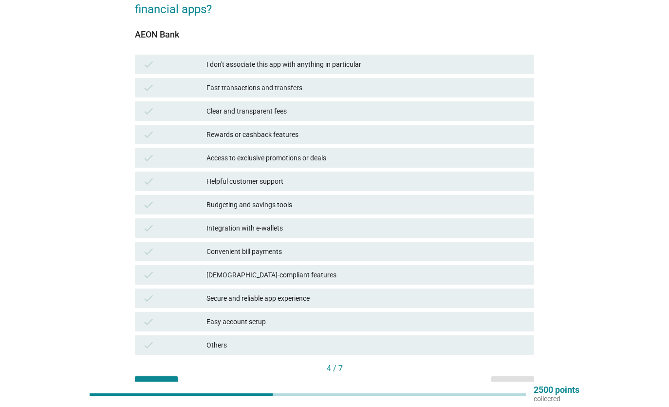
scroll to position [71, 0]
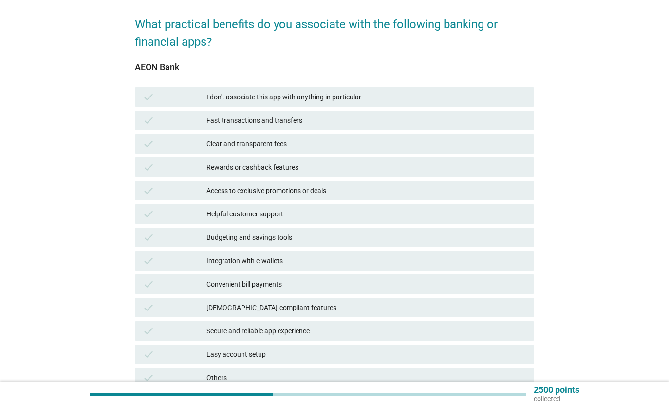
click at [310, 242] on div "Budgeting and savings tools" at bounding box center [367, 237] width 320 height 12
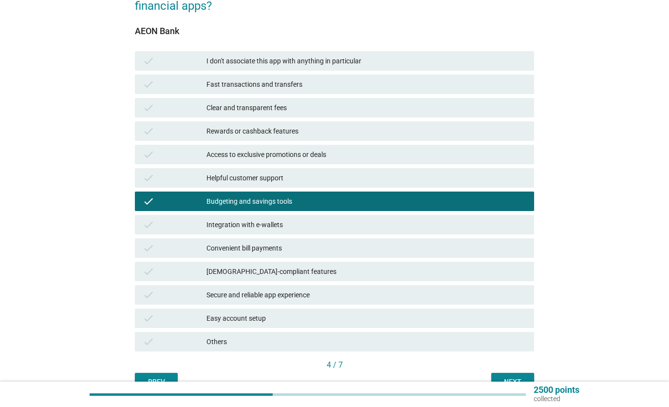
scroll to position [160, 0]
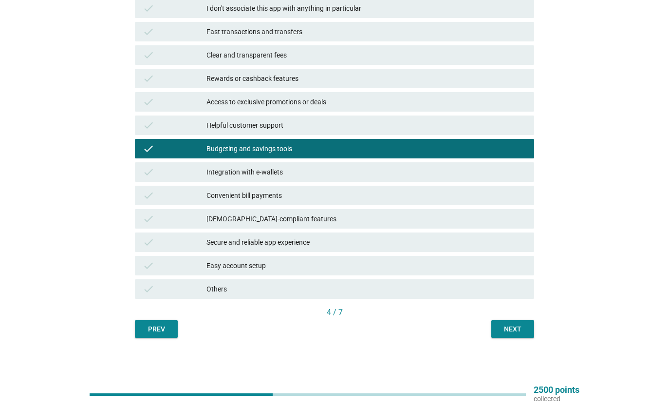
click at [529, 323] on button "Next" at bounding box center [513, 329] width 43 height 18
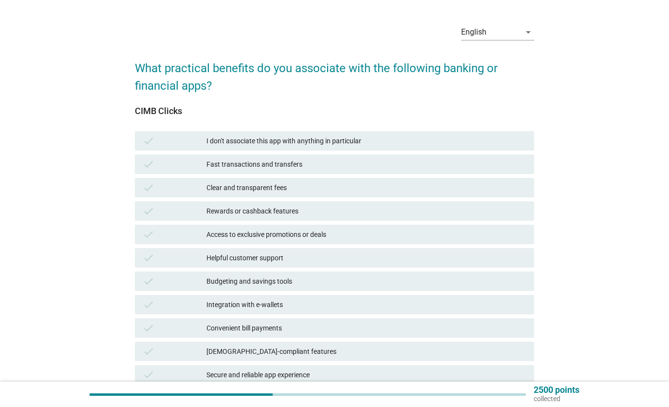
scroll to position [100, 0]
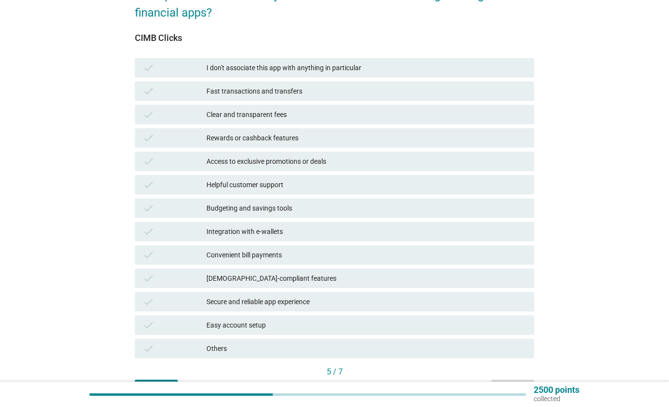
click at [233, 350] on div "Others" at bounding box center [367, 348] width 320 height 12
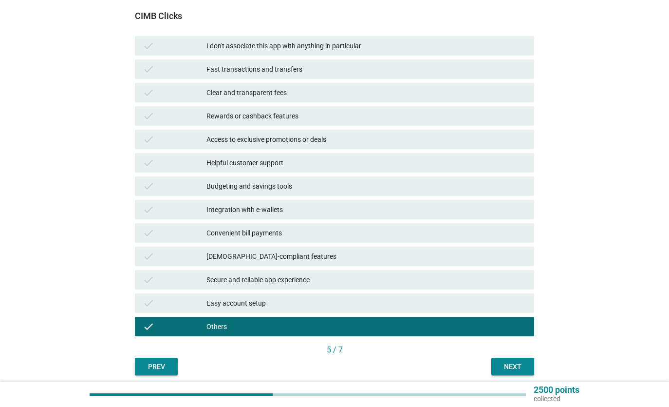
scroll to position [160, 0]
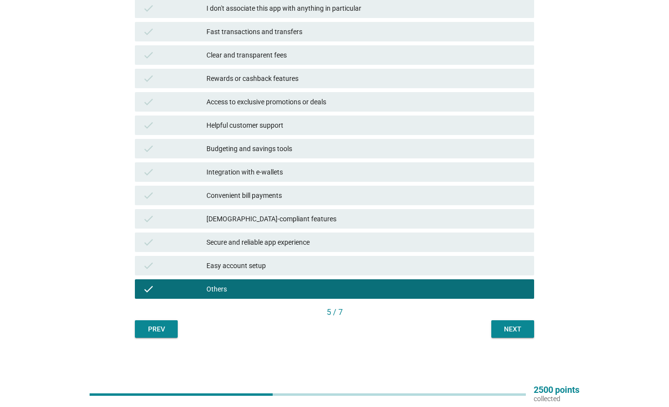
click at [506, 329] on div "Next" at bounding box center [512, 329] width 27 height 10
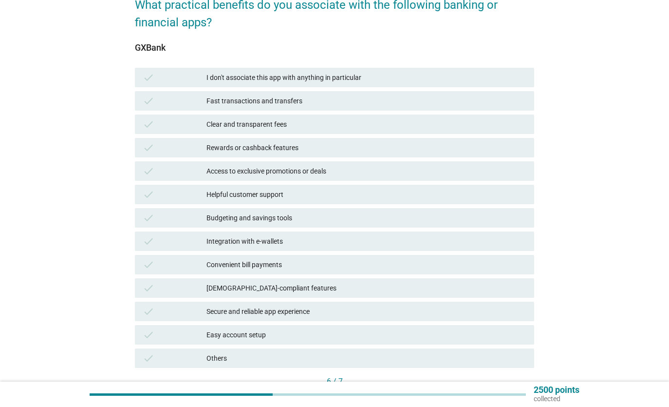
scroll to position [93, 0]
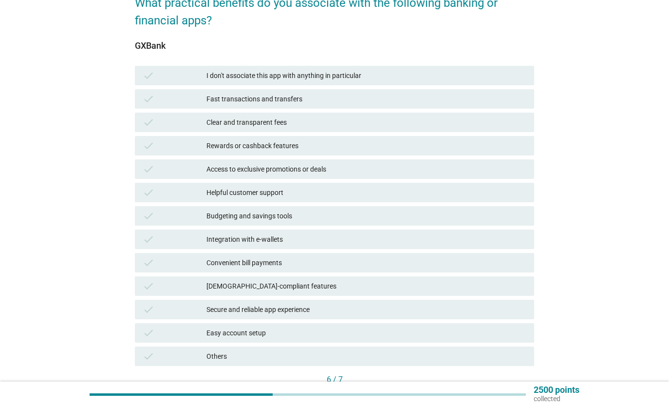
click at [294, 101] on div "Fast transactions and transfers" at bounding box center [367, 99] width 320 height 12
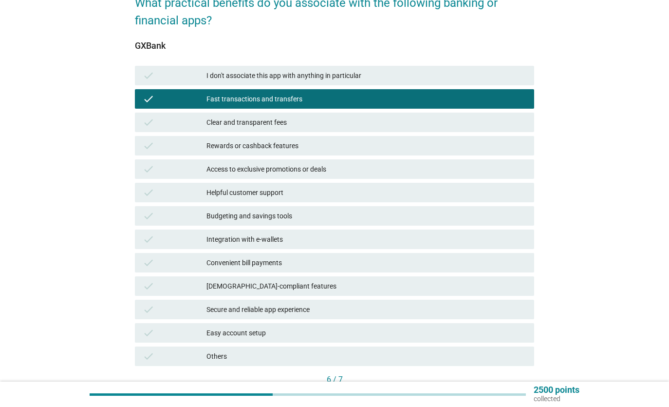
click at [301, 145] on div "Rewards or cashback features" at bounding box center [367, 146] width 320 height 12
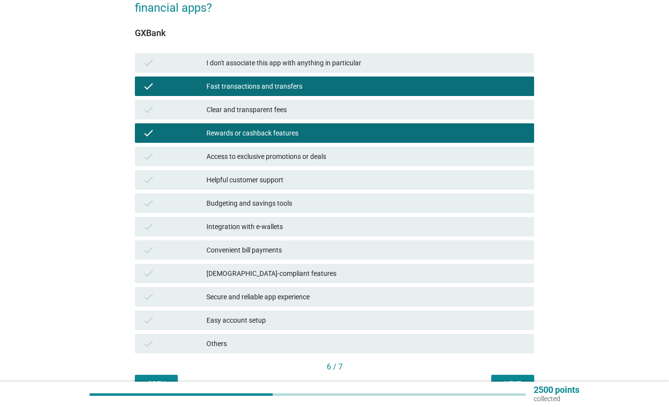
scroll to position [118, 0]
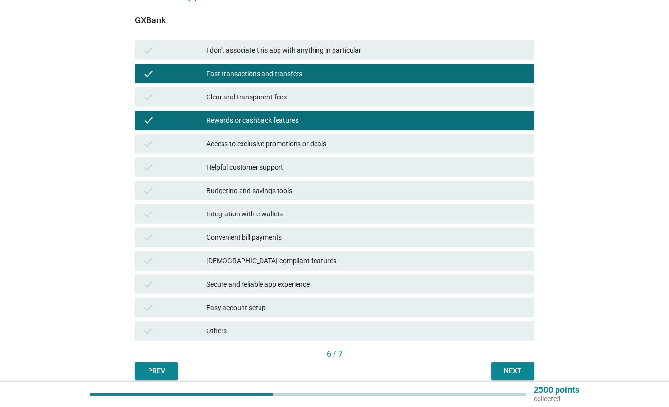
click at [505, 370] on div "Next" at bounding box center [512, 371] width 27 height 10
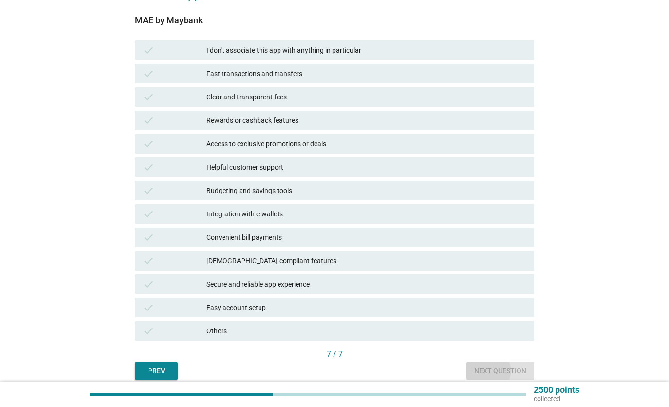
scroll to position [0, 0]
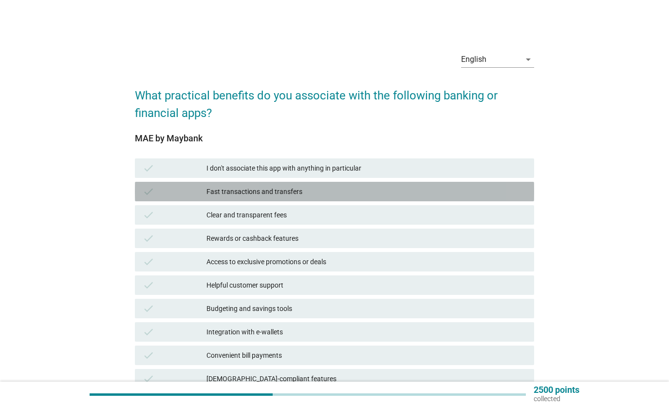
click at [257, 190] on div "Fast transactions and transfers" at bounding box center [367, 192] width 320 height 12
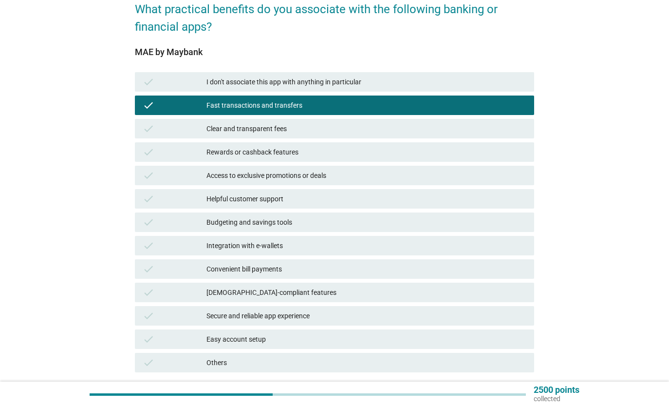
scroll to position [160, 0]
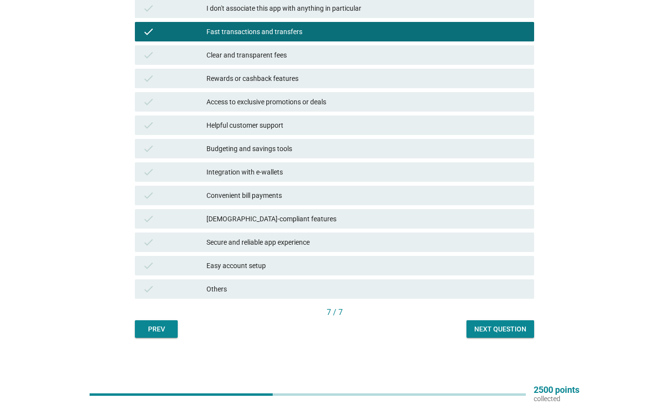
click at [510, 328] on div "Next question" at bounding box center [501, 329] width 52 height 10
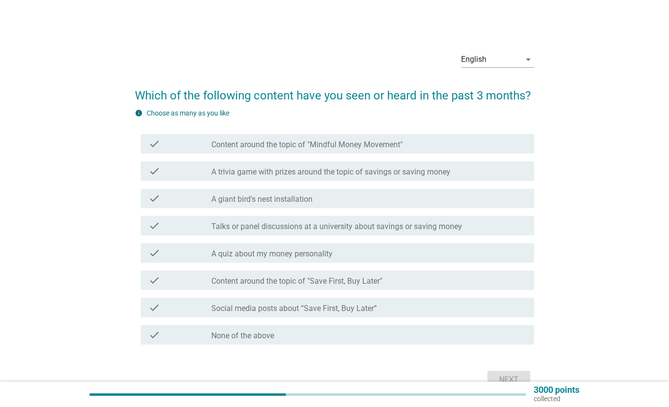
scroll to position [54, 0]
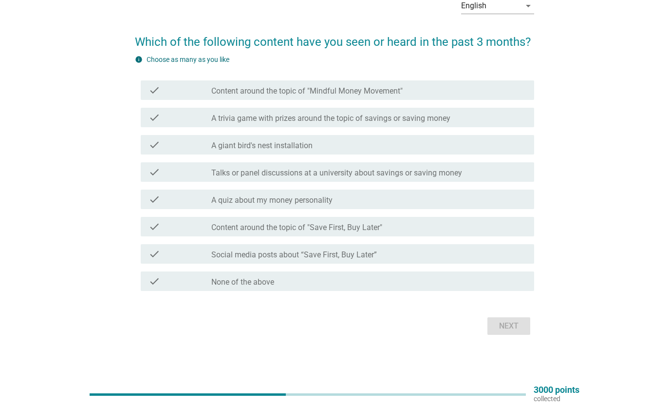
click at [450, 229] on div "check_box_outline_blank Content around the topic of "Save First, Buy Later"" at bounding box center [368, 227] width 315 height 12
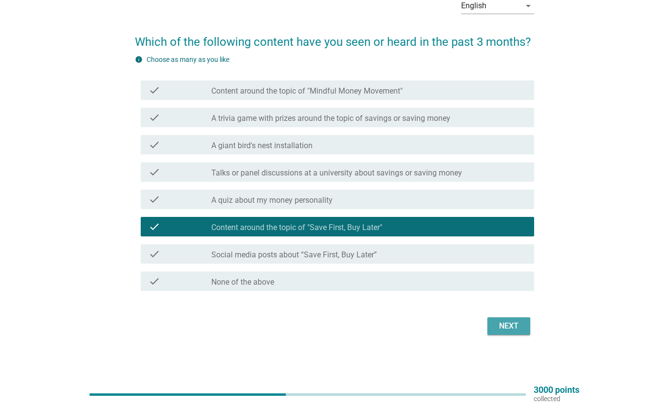
click at [505, 324] on div "Next" at bounding box center [508, 326] width 27 height 12
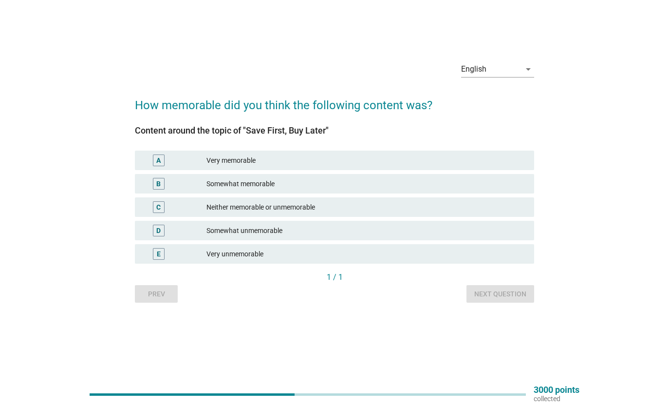
scroll to position [0, 0]
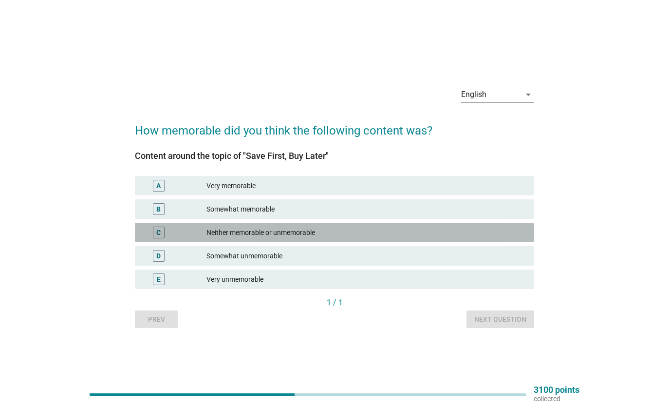
click at [275, 235] on div "Neither memorable or unmemorable" at bounding box center [367, 233] width 320 height 12
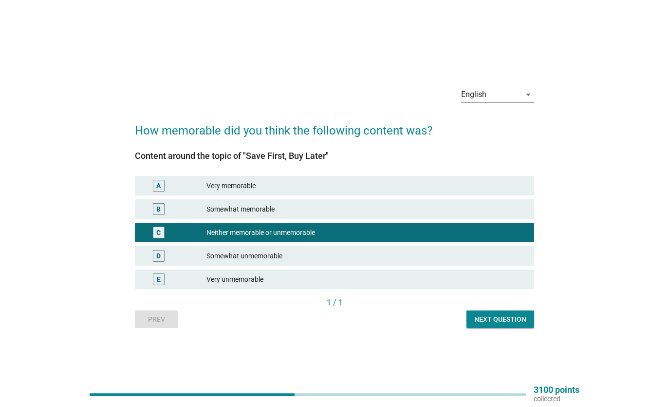
click at [271, 254] on div "Somewhat unmemorable" at bounding box center [367, 256] width 320 height 12
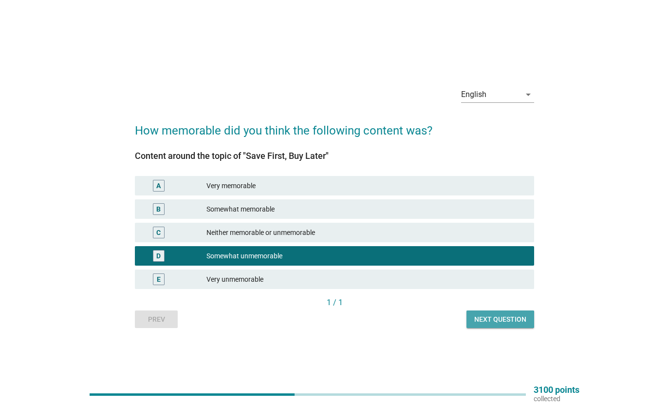
click at [504, 316] on div "Next question" at bounding box center [501, 319] width 52 height 10
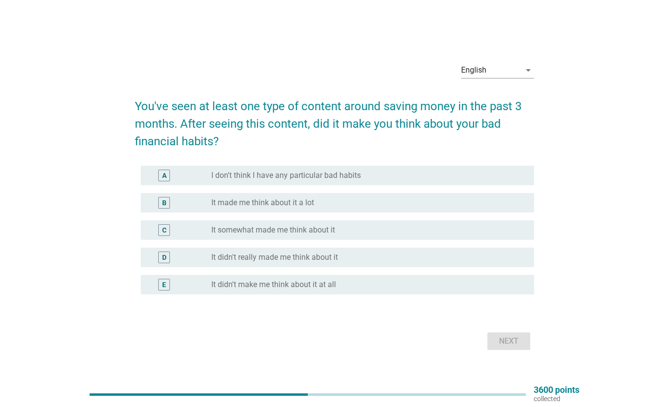
click at [306, 175] on label "I don't think I have any particular bad habits" at bounding box center [286, 176] width 150 height 10
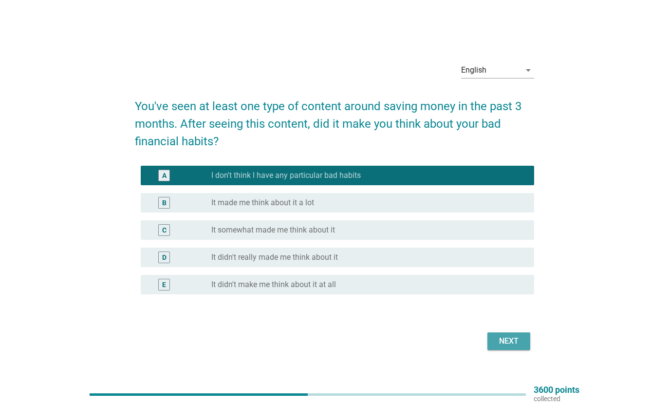
click at [519, 344] on div "Next" at bounding box center [508, 341] width 27 height 12
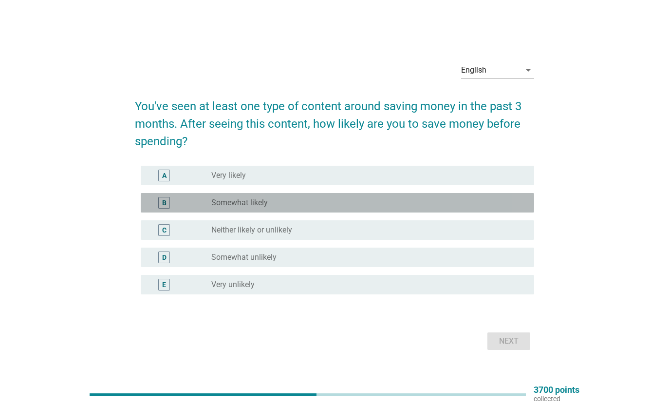
click at [311, 206] on div "radio_button_unchecked Somewhat likely" at bounding box center [364, 203] width 307 height 10
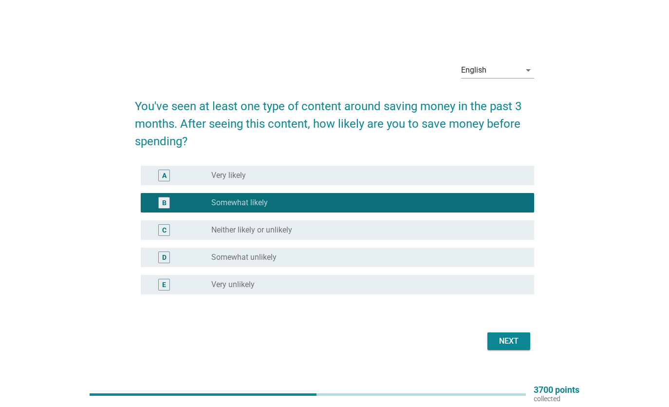
click at [508, 339] on div "Next" at bounding box center [508, 341] width 27 height 12
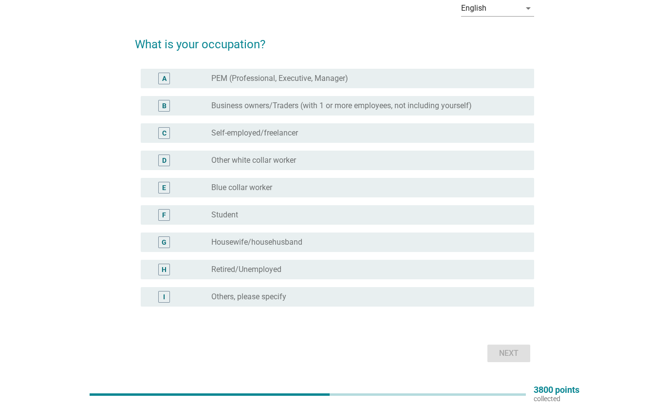
scroll to position [78, 0]
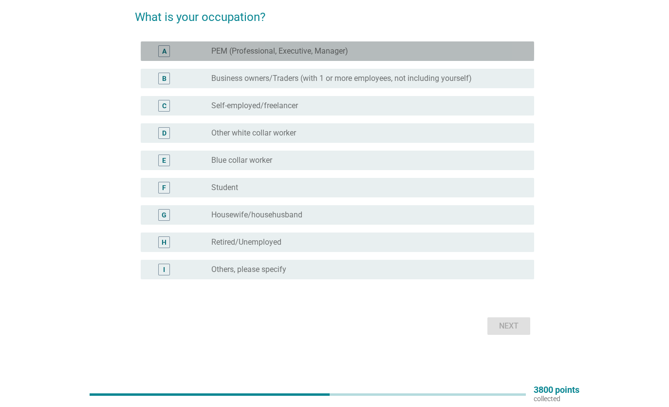
click at [307, 52] on label "PEM (Professional, Executive, Manager)" at bounding box center [279, 51] width 137 height 10
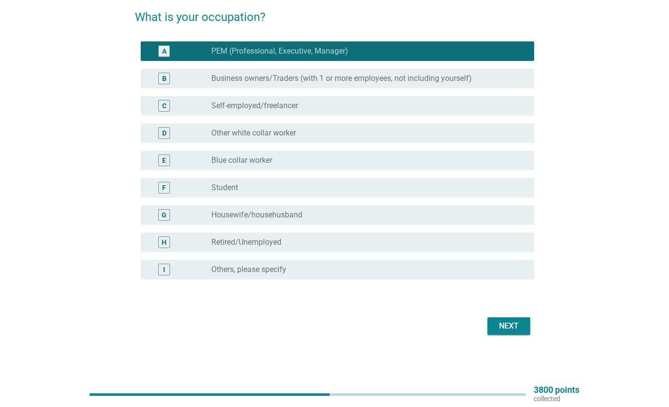
click at [525, 323] on button "Next" at bounding box center [509, 326] width 43 height 18
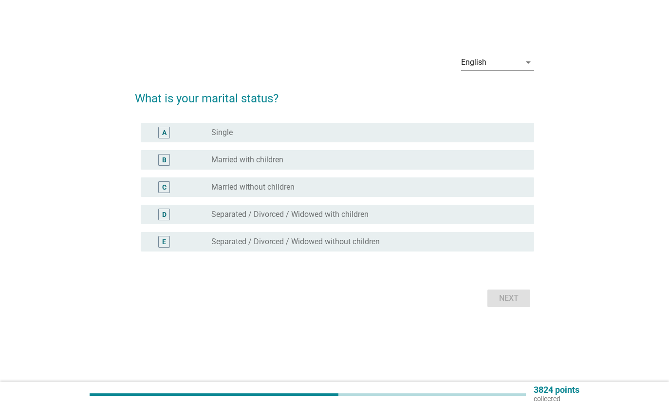
scroll to position [0, 0]
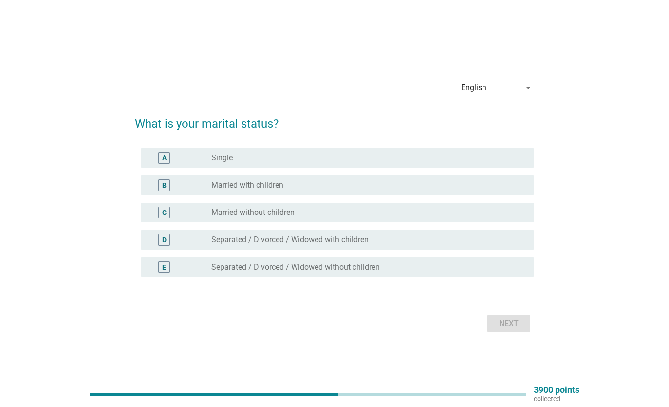
click at [234, 186] on label "Married with children" at bounding box center [247, 185] width 72 height 10
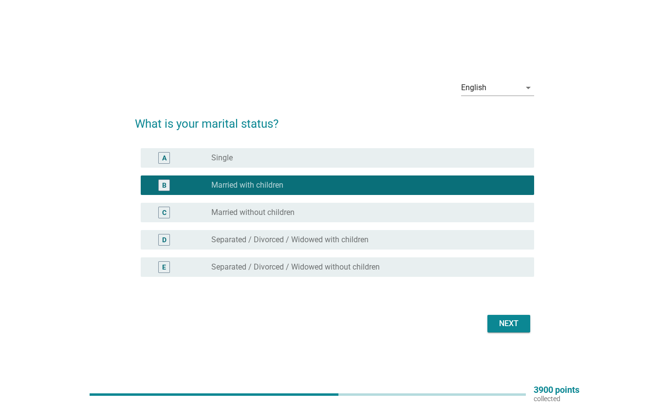
click at [240, 203] on div "C radio_button_unchecked Married without children" at bounding box center [338, 212] width 394 height 19
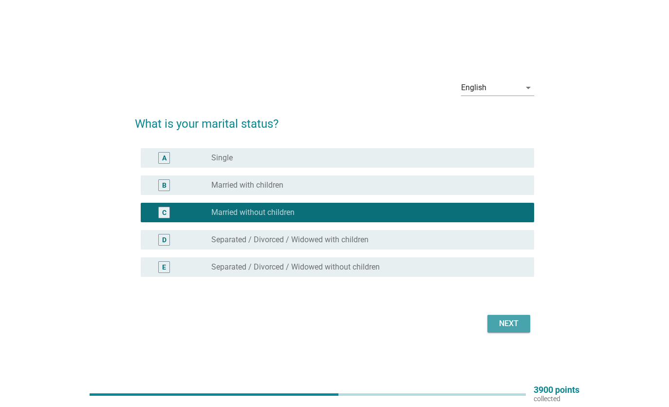
click at [509, 326] on div "Next" at bounding box center [508, 324] width 27 height 12
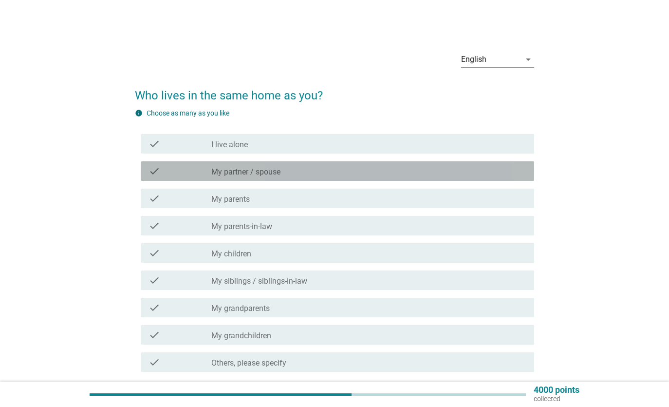
click at [304, 173] on div "check_box_outline_blank My partner / spouse" at bounding box center [368, 171] width 315 height 12
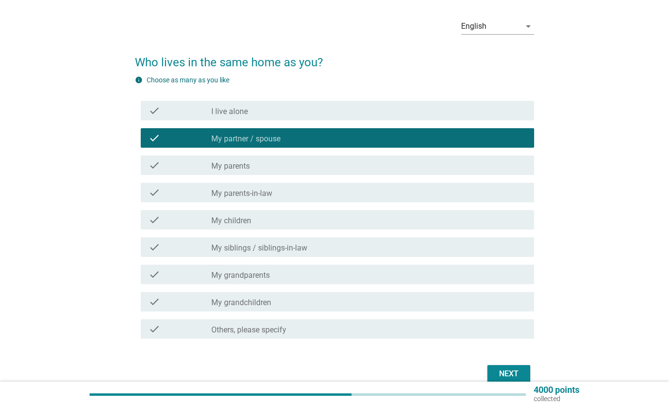
scroll to position [81, 0]
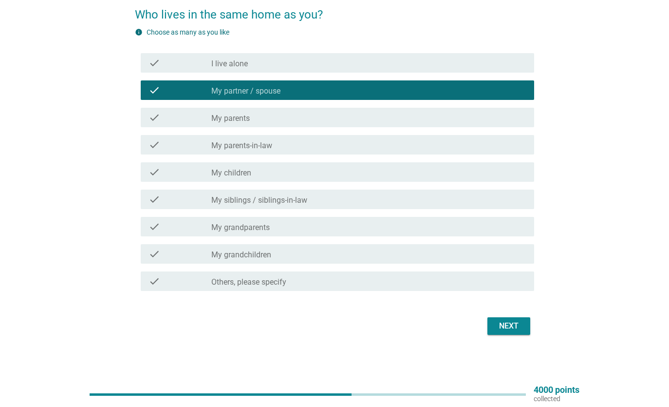
click at [512, 327] on div "Next" at bounding box center [508, 326] width 27 height 12
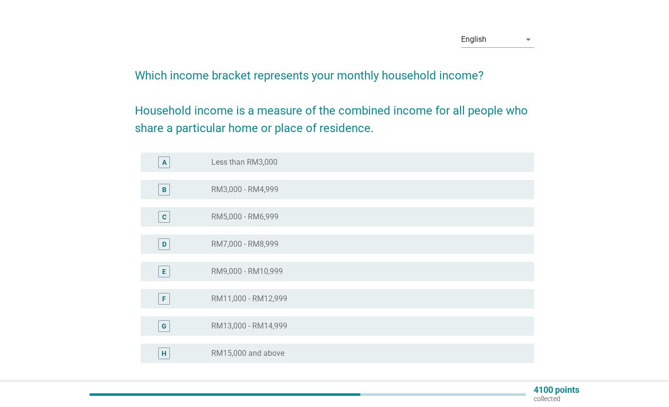
scroll to position [103, 0]
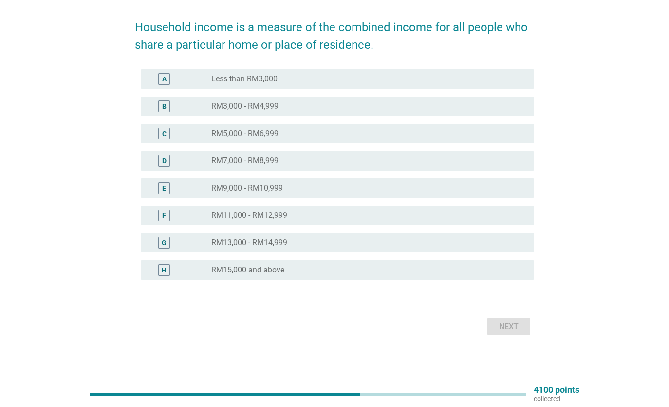
click at [235, 275] on div "radio_button_unchecked RM15,000 and above" at bounding box center [368, 270] width 315 height 12
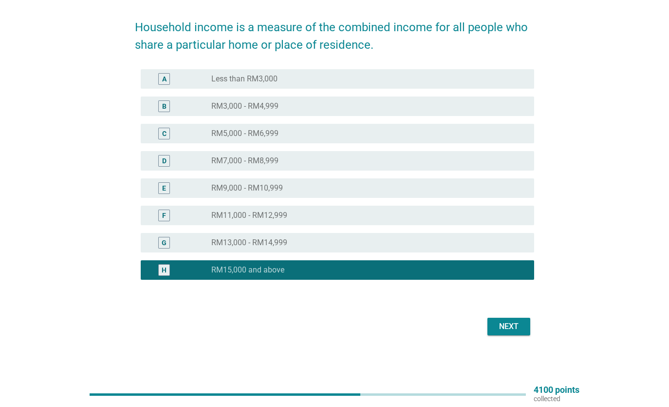
click at [499, 328] on div "Next" at bounding box center [508, 327] width 27 height 12
